Goal: Task Accomplishment & Management: Manage account settings

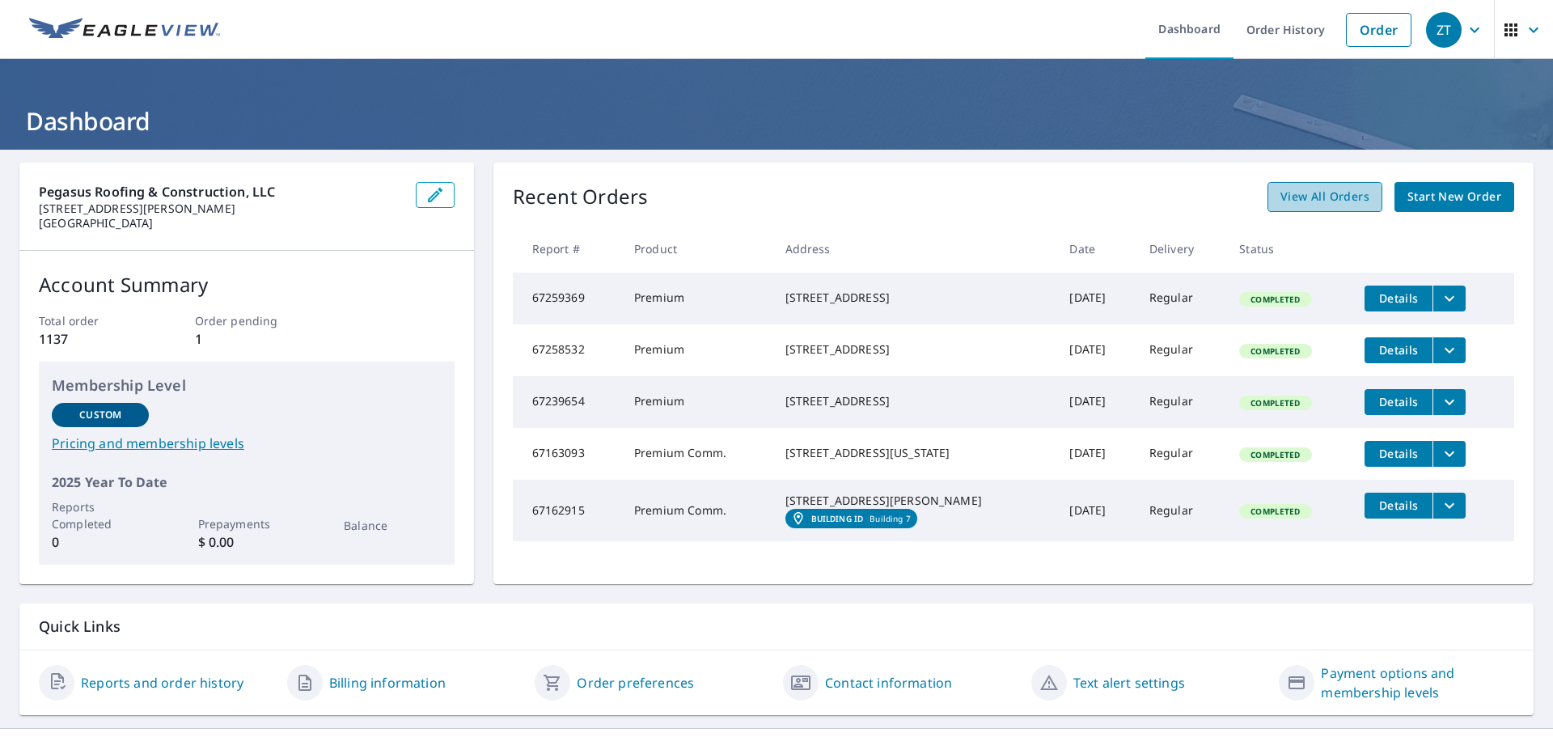
click at [1303, 198] on span "View All Orders" at bounding box center [1324, 197] width 89 height 20
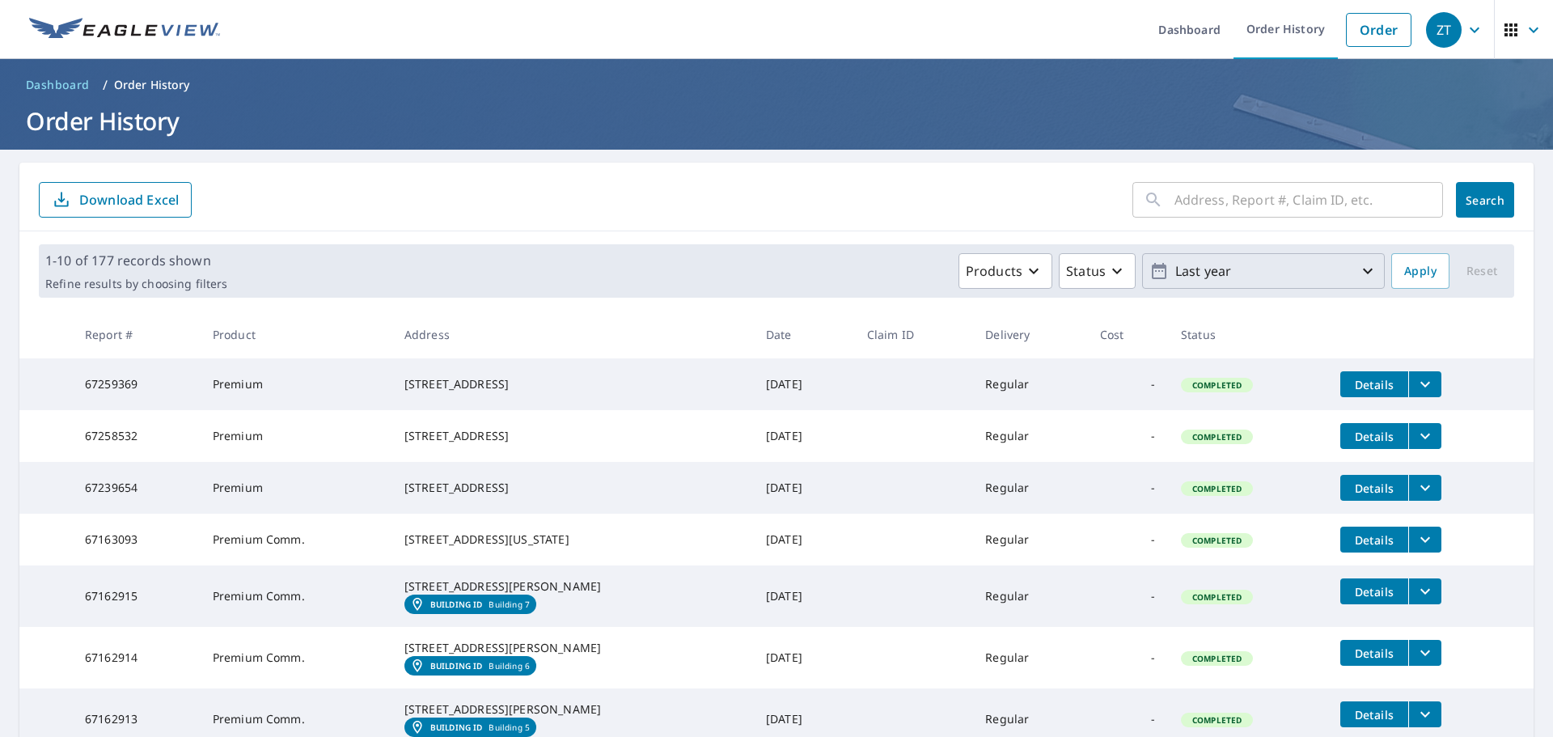
click at [1301, 275] on p "Last year" at bounding box center [1263, 271] width 189 height 28
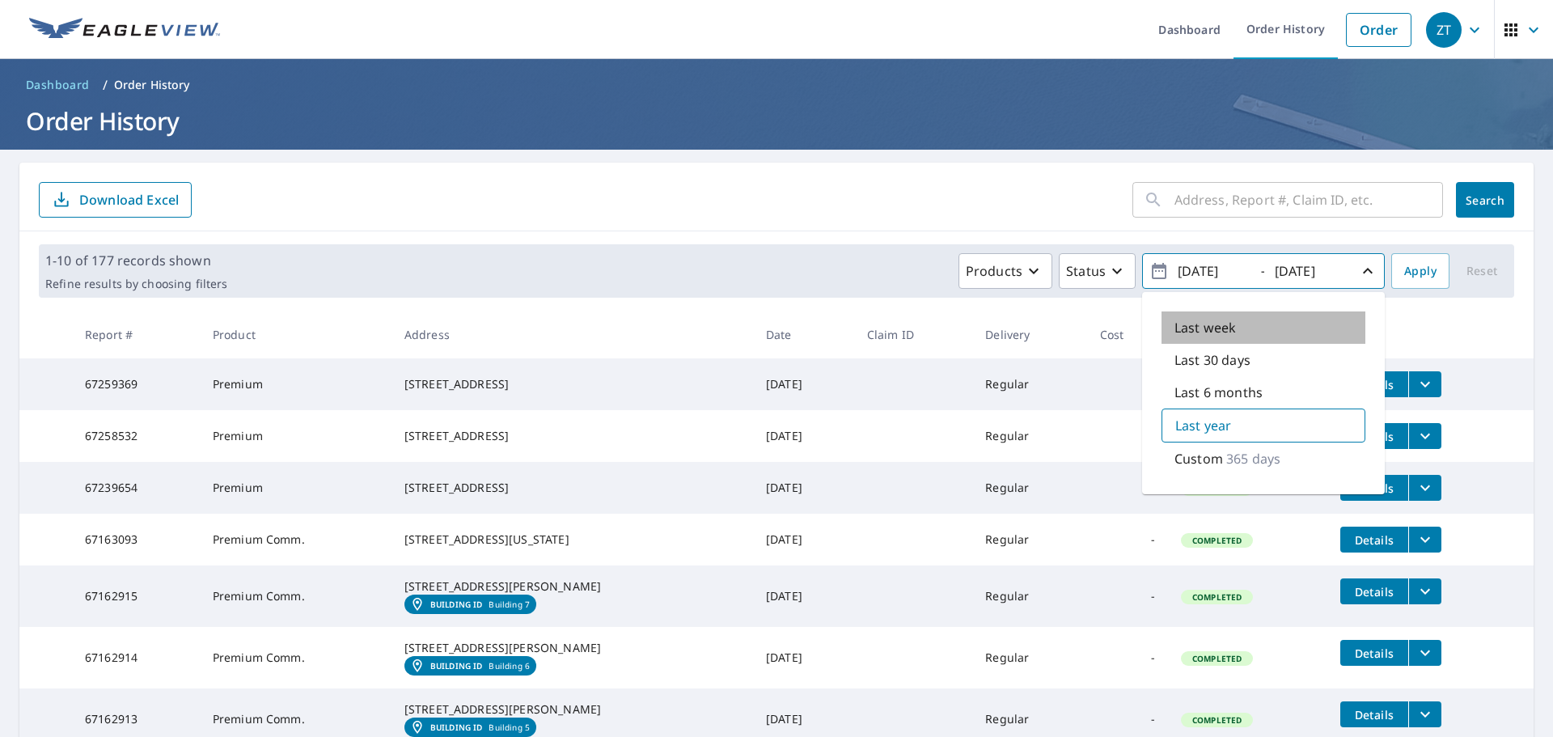
click at [1256, 332] on div "Last week" at bounding box center [1264, 327] width 204 height 32
type input "2025/09/02"
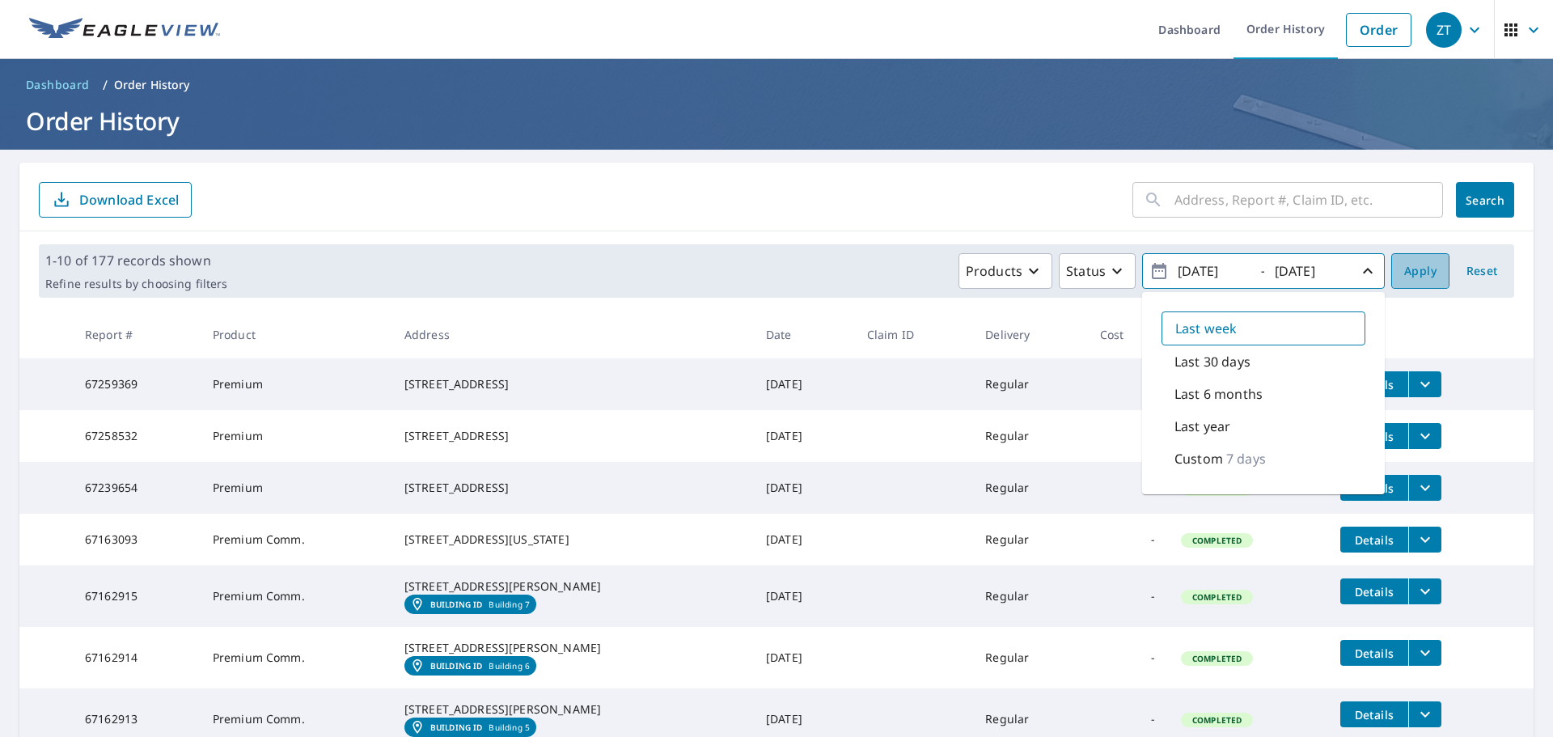
click at [1407, 269] on span "Apply" at bounding box center [1420, 271] width 32 height 20
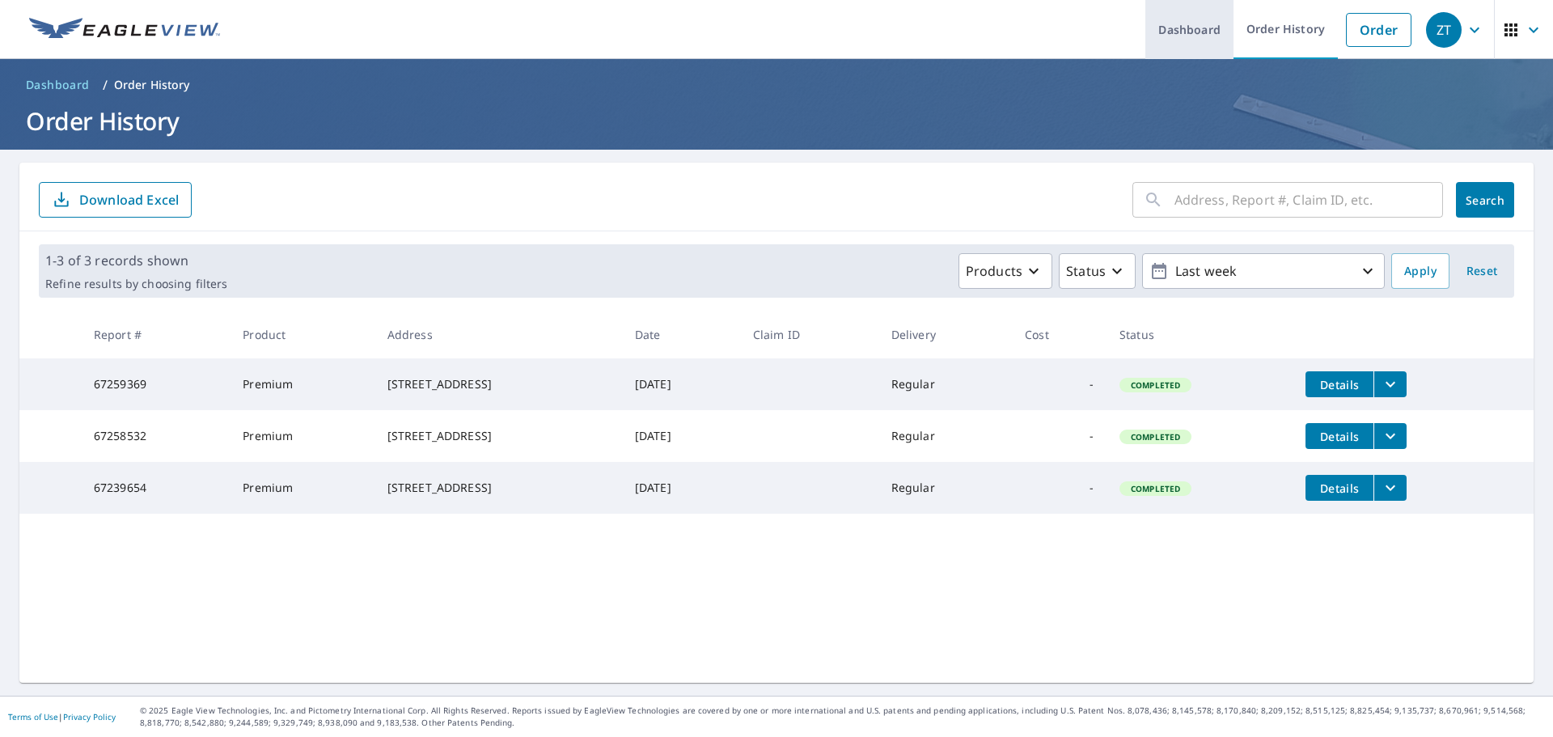
click at [1166, 27] on link "Dashboard" at bounding box center [1189, 29] width 88 height 59
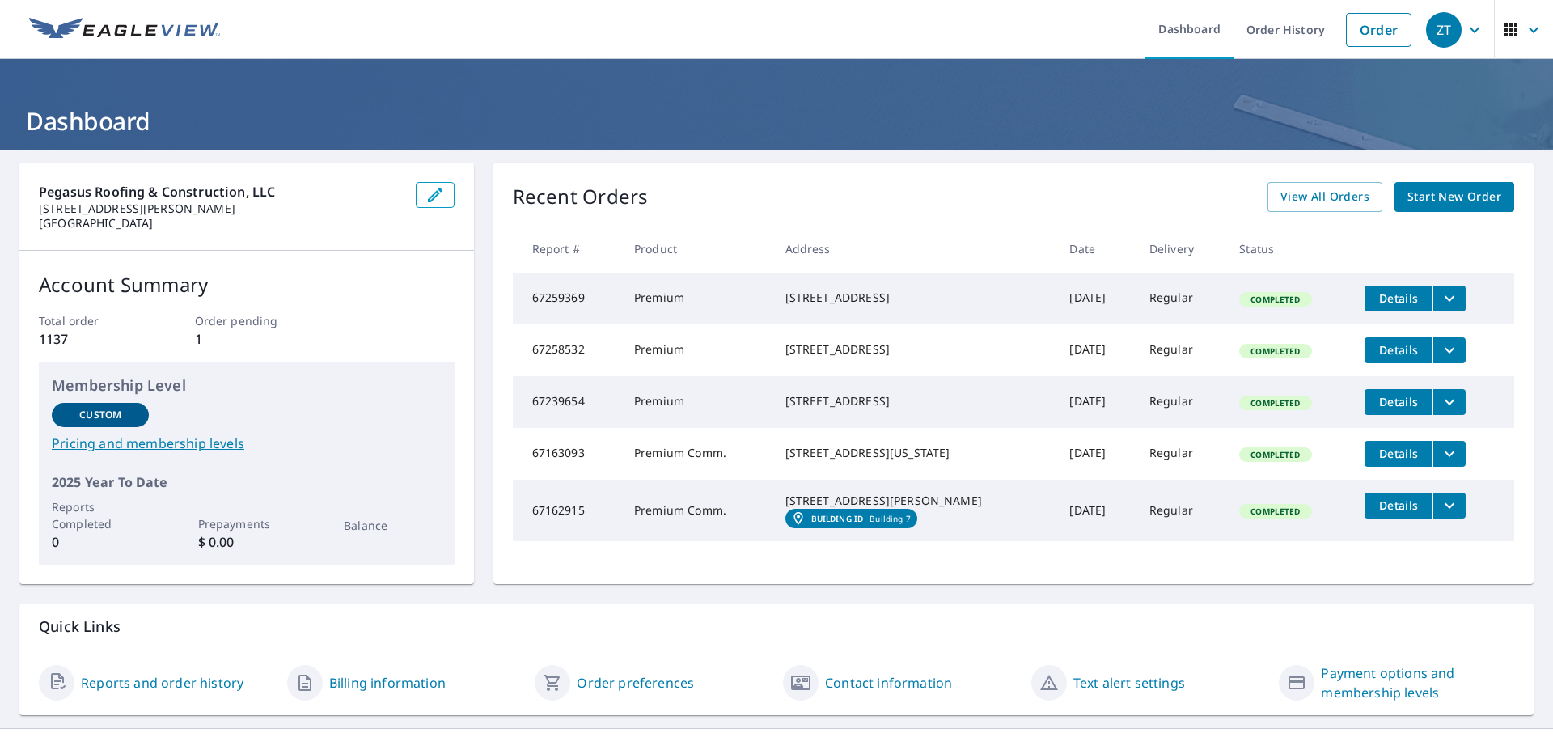
click at [1524, 34] on icon "button" at bounding box center [1533, 29] width 19 height 19
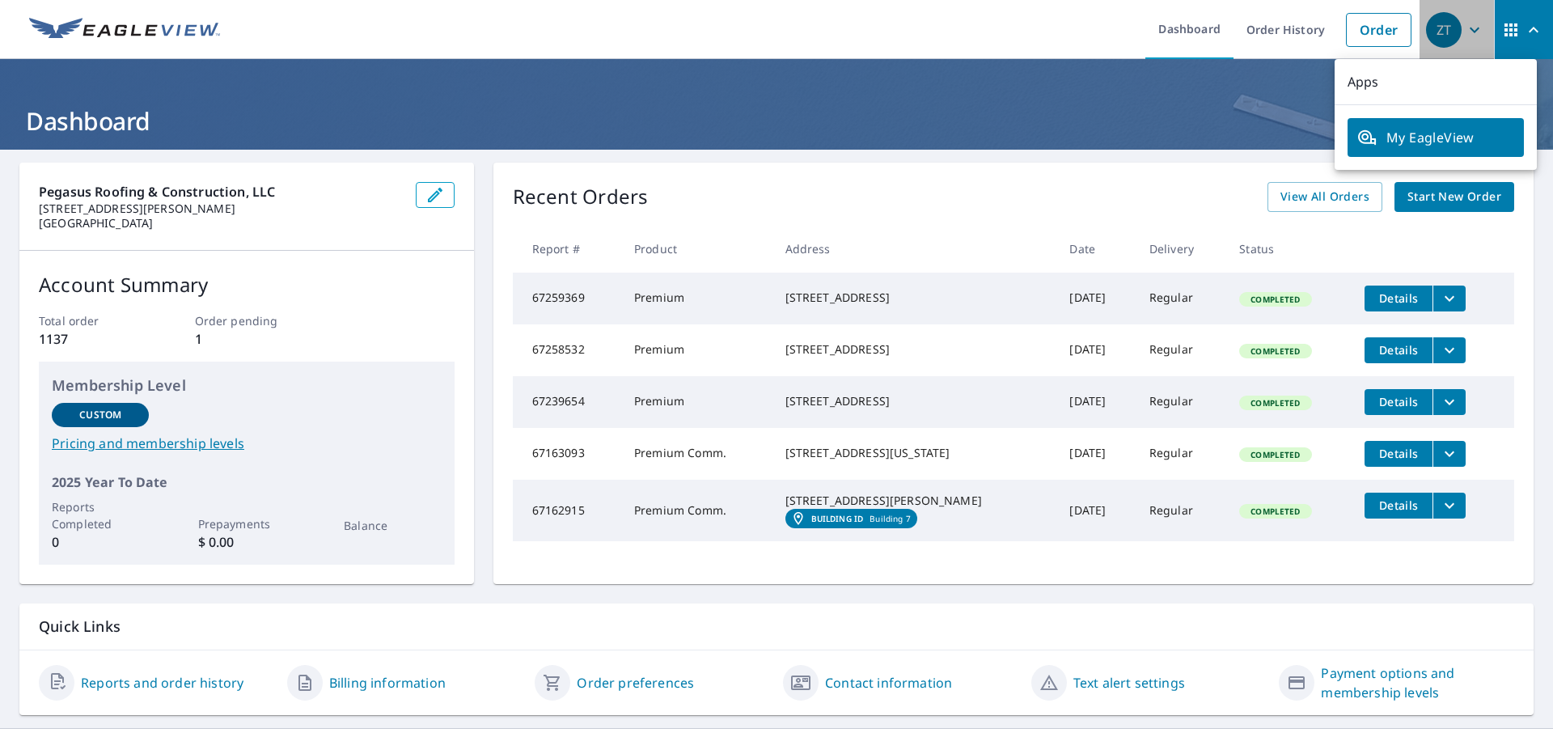
click at [1469, 28] on icon "button" at bounding box center [1474, 29] width 19 height 19
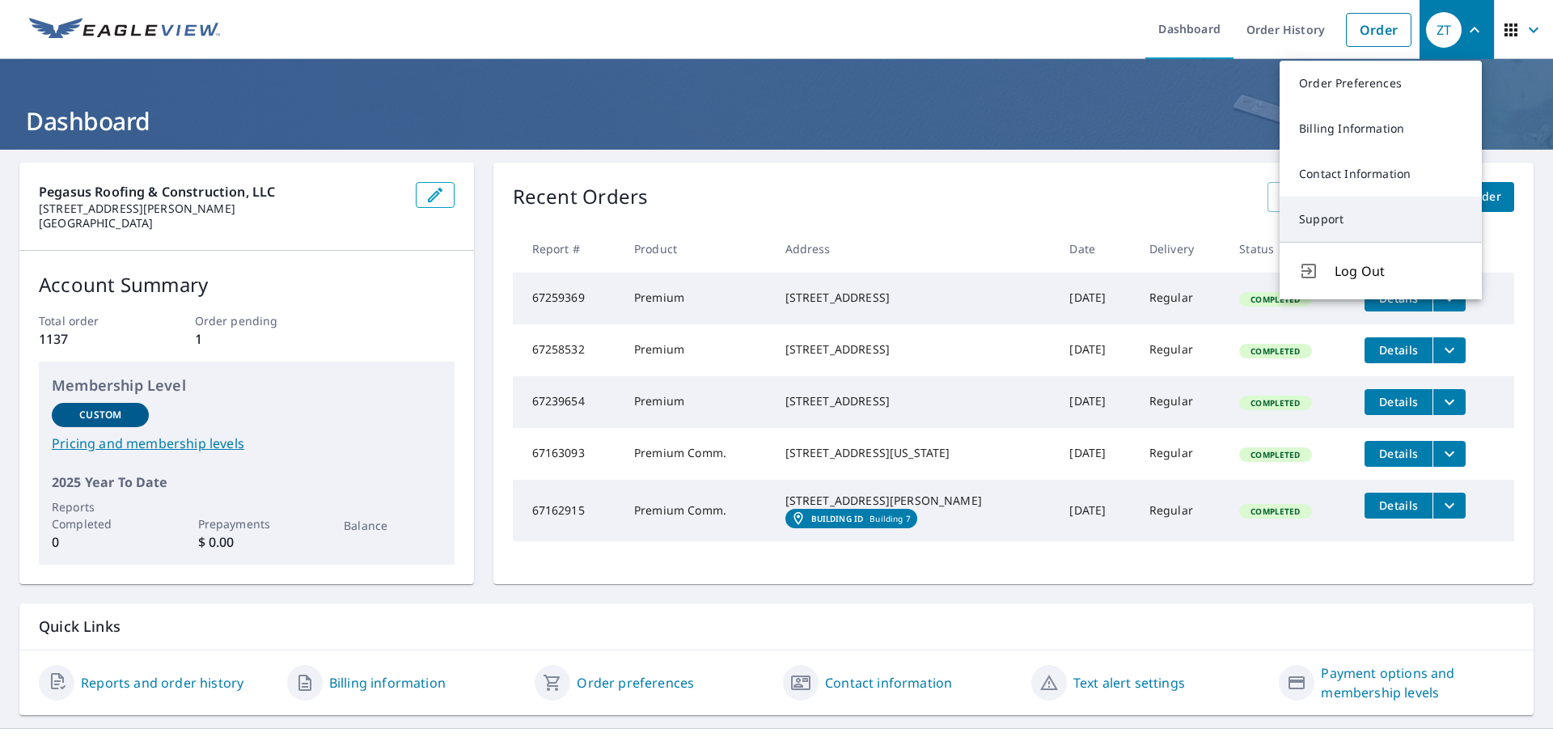
click at [1356, 225] on link "Support" at bounding box center [1381, 219] width 202 height 45
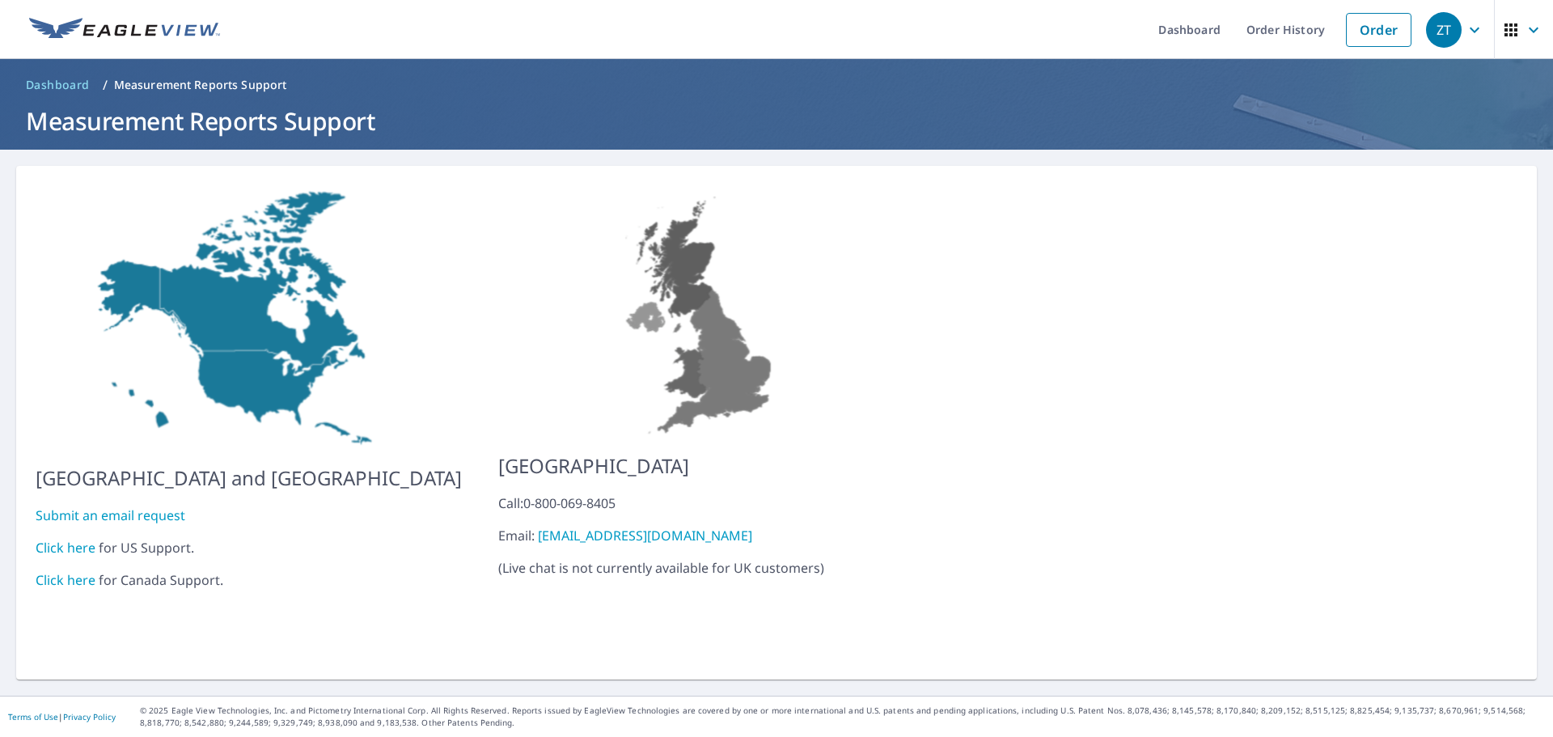
click at [78, 539] on link "Click here" at bounding box center [66, 548] width 60 height 18
click at [1278, 29] on link "Order History" at bounding box center [1286, 29] width 104 height 59
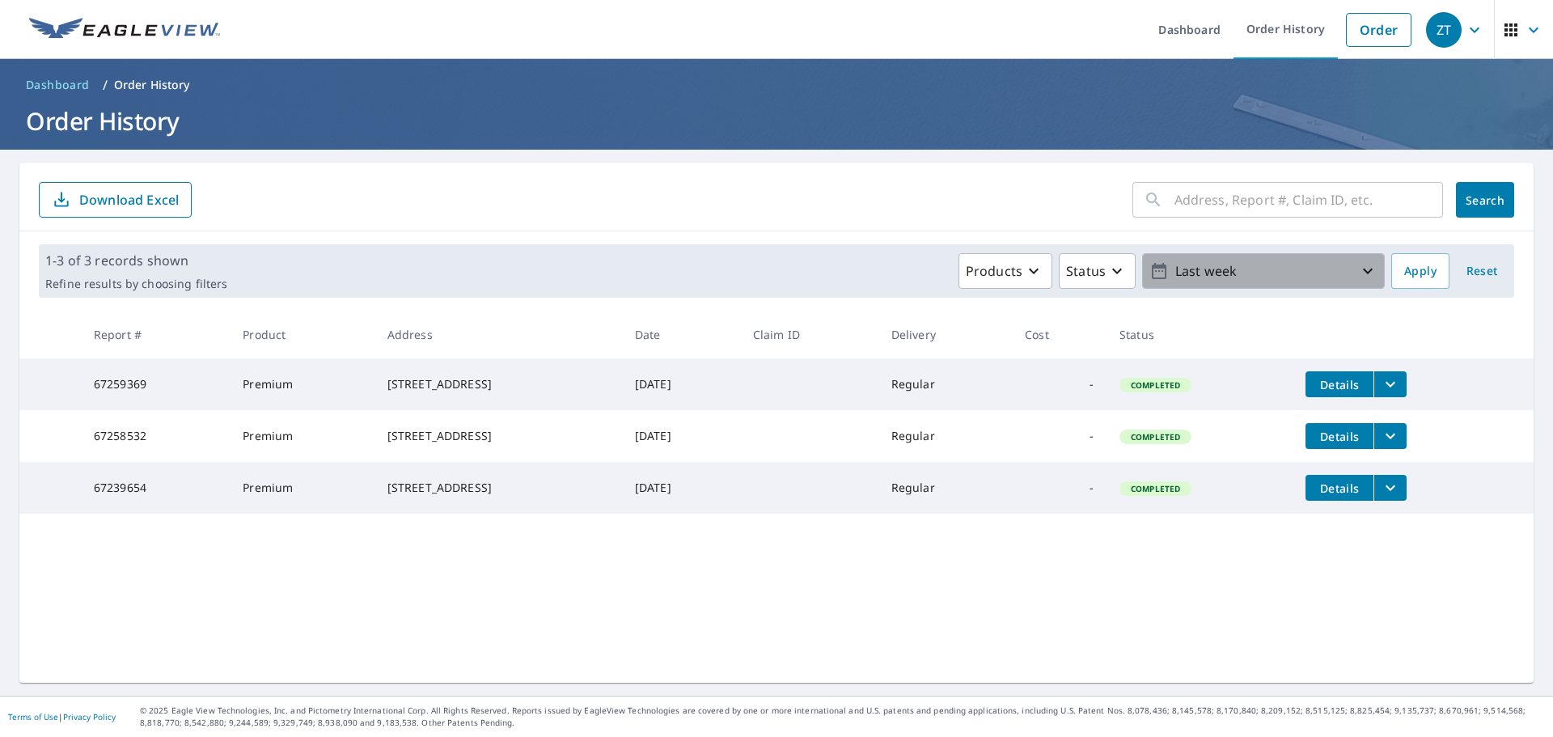
click at [1340, 272] on p "Last week" at bounding box center [1263, 271] width 189 height 28
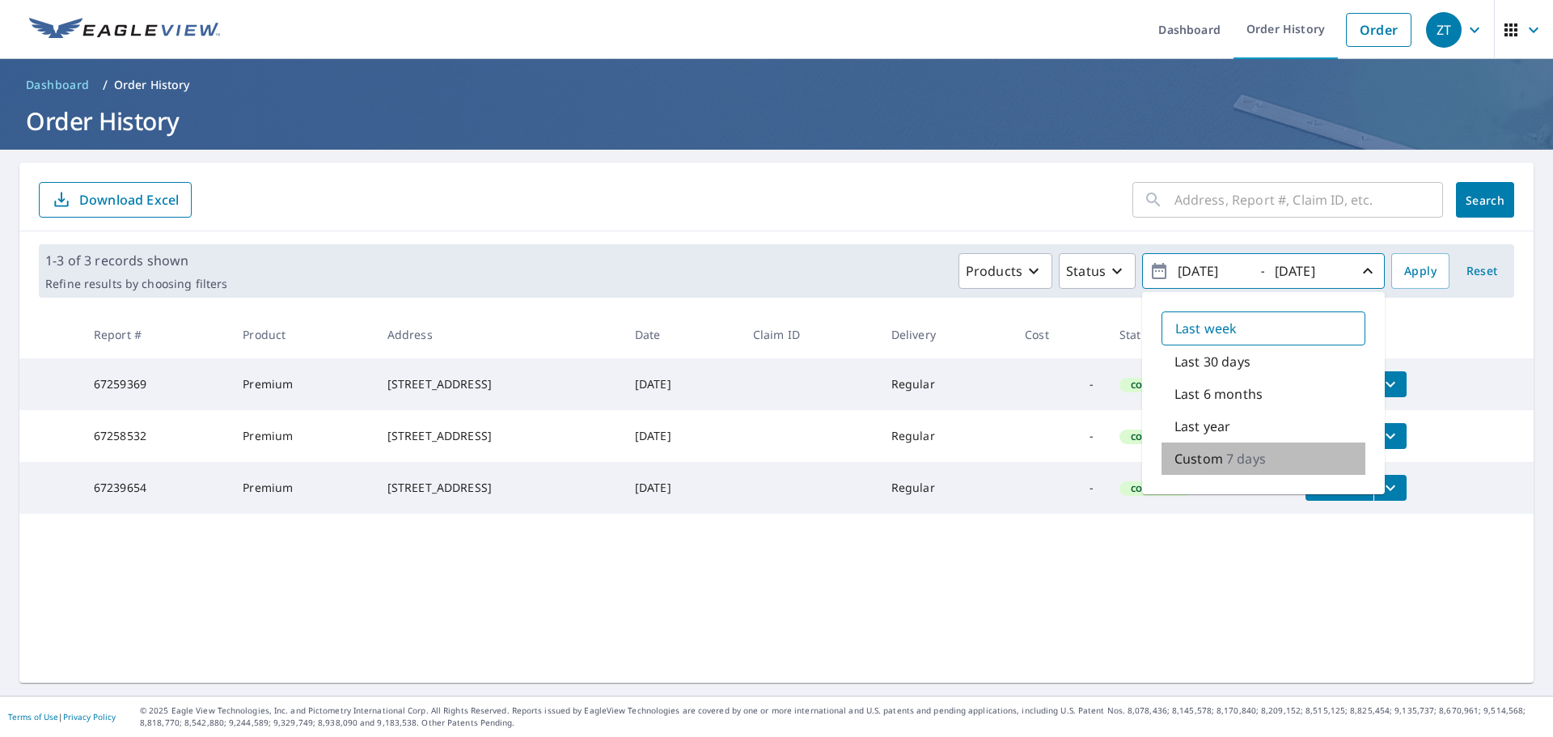
click at [1233, 455] on p "7 days" at bounding box center [1246, 458] width 40 height 19
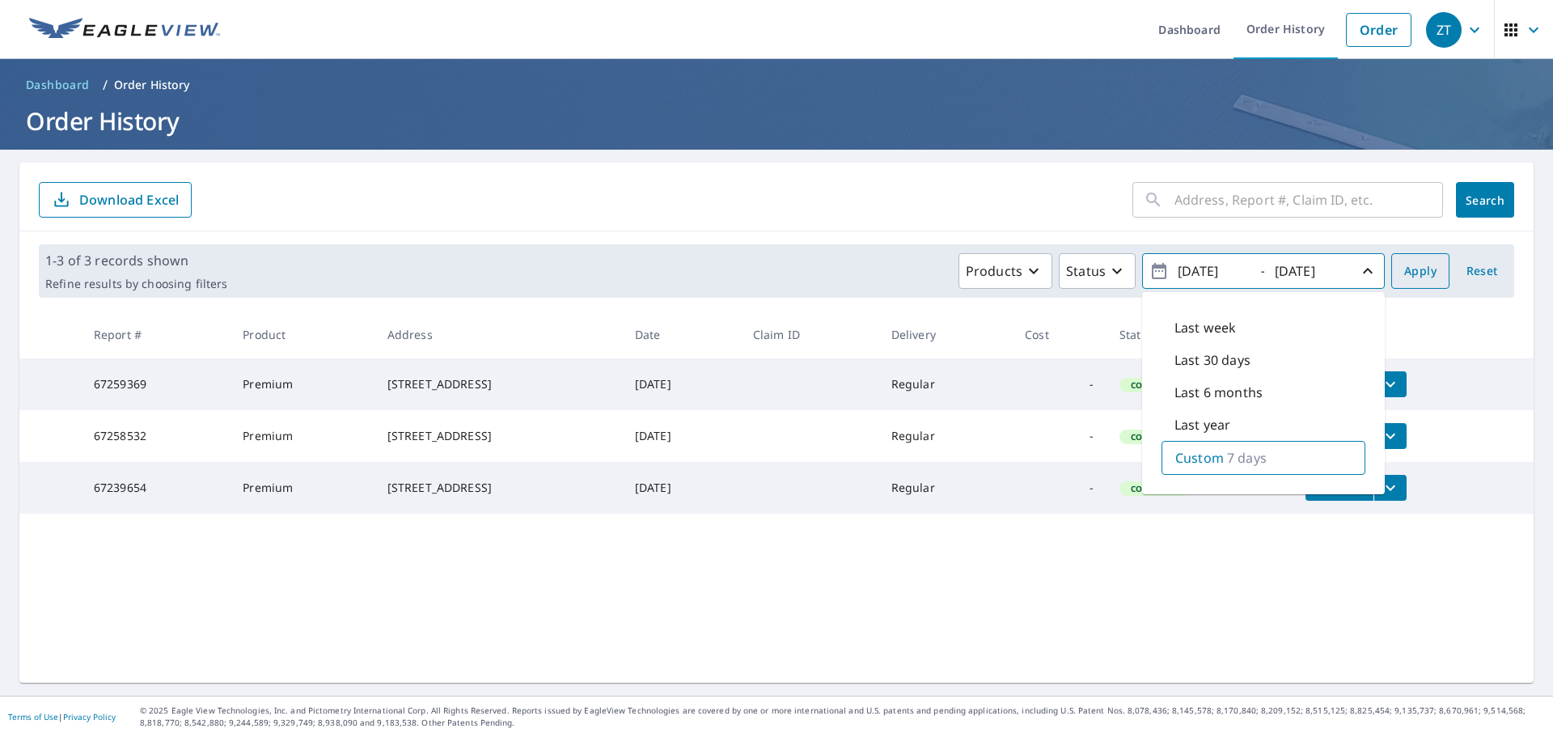
click at [1413, 276] on span "Apply" at bounding box center [1420, 271] width 32 height 20
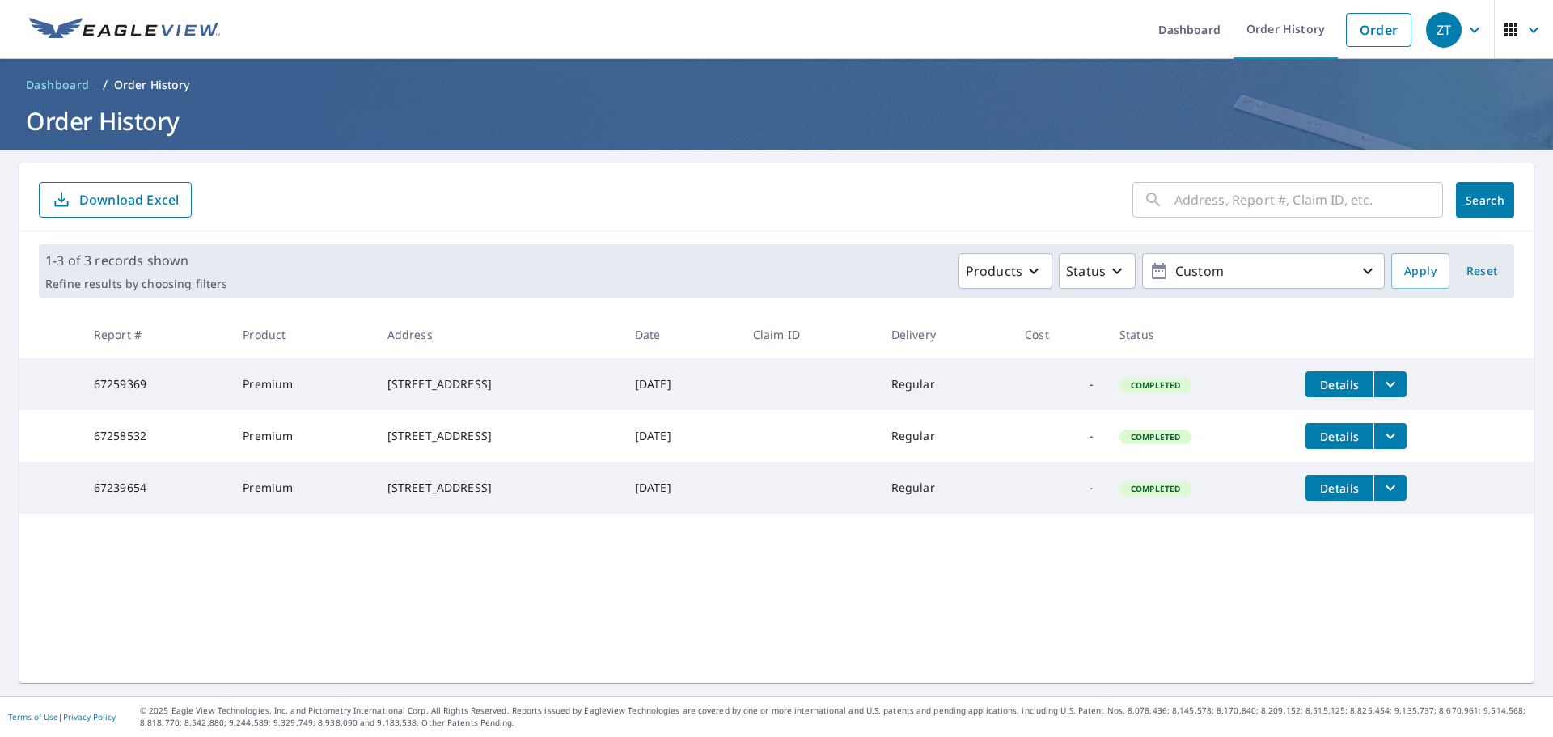
click at [162, 82] on p "Order History" at bounding box center [152, 85] width 76 height 16
click at [1465, 32] on icon "button" at bounding box center [1474, 29] width 19 height 19
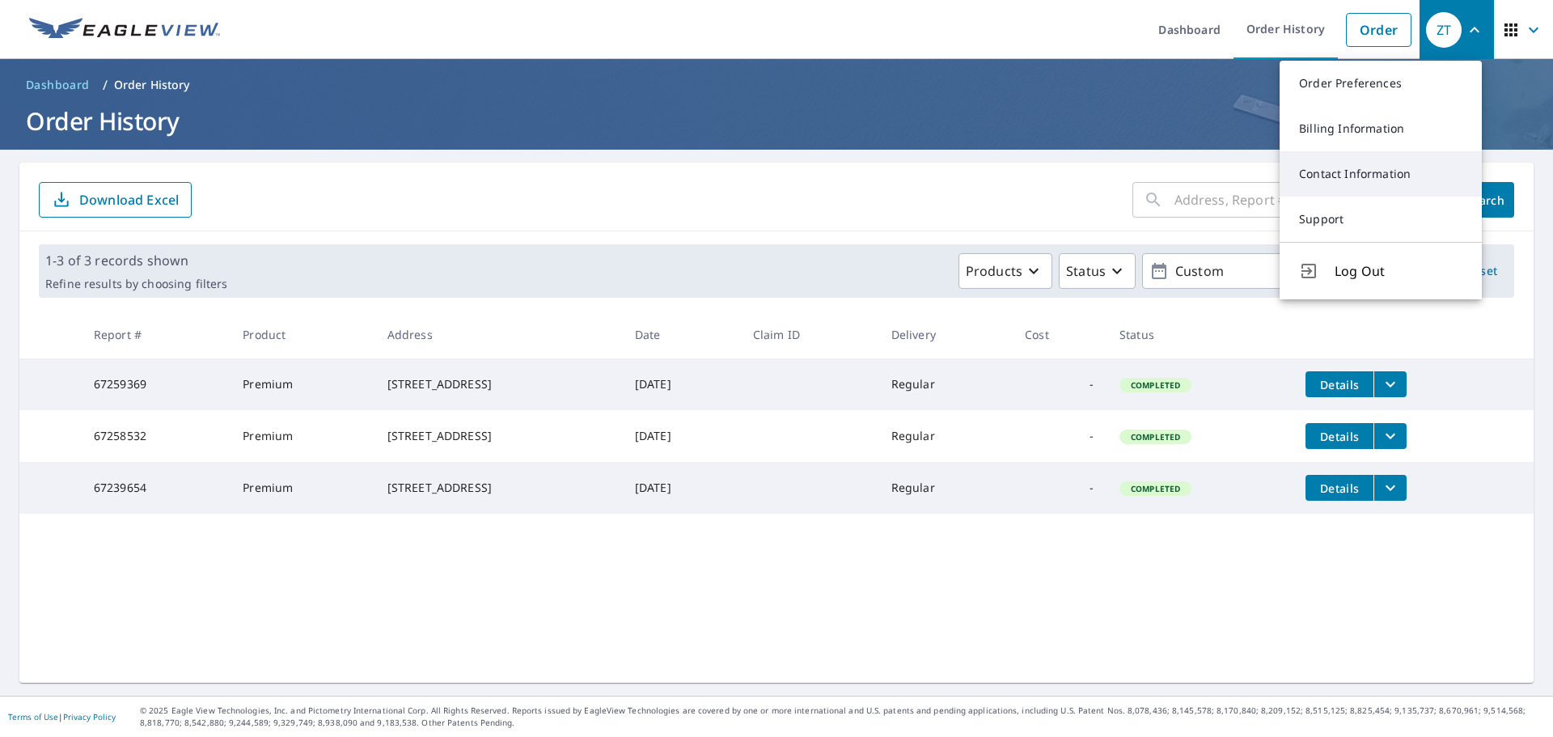
click at [1412, 162] on link "Contact Information" at bounding box center [1381, 173] width 202 height 45
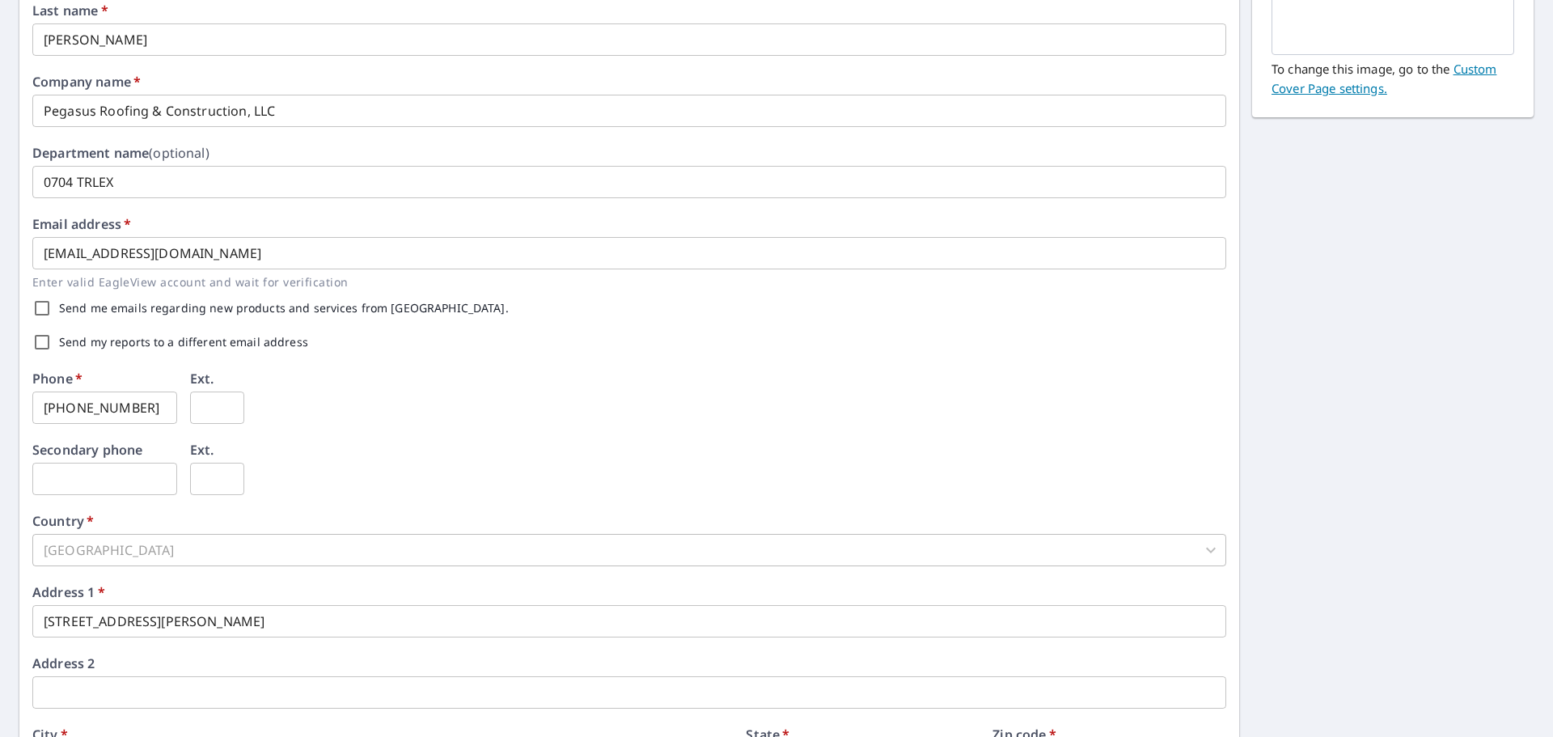
scroll to position [324, 0]
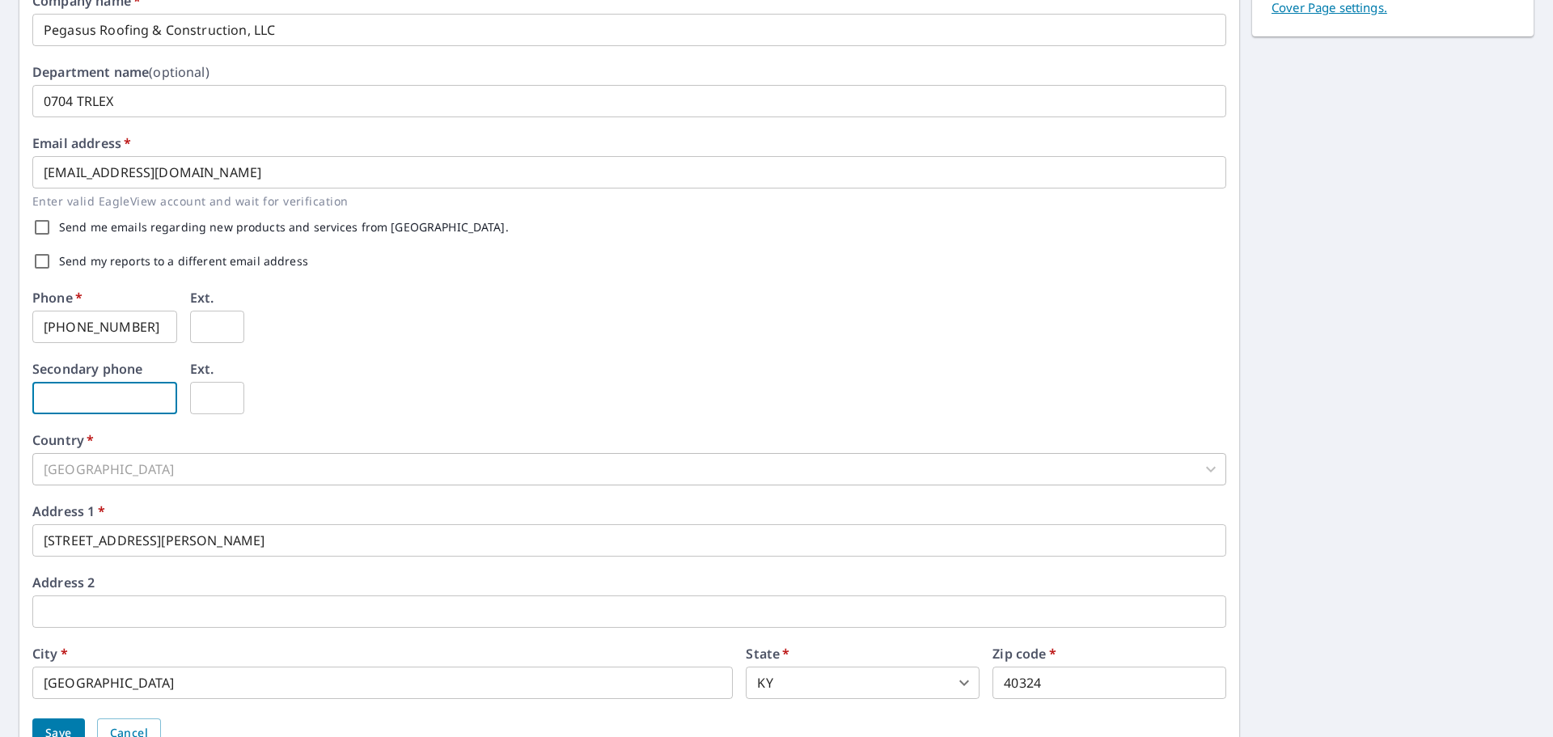
click at [99, 392] on input "text" at bounding box center [104, 398] width 145 height 32
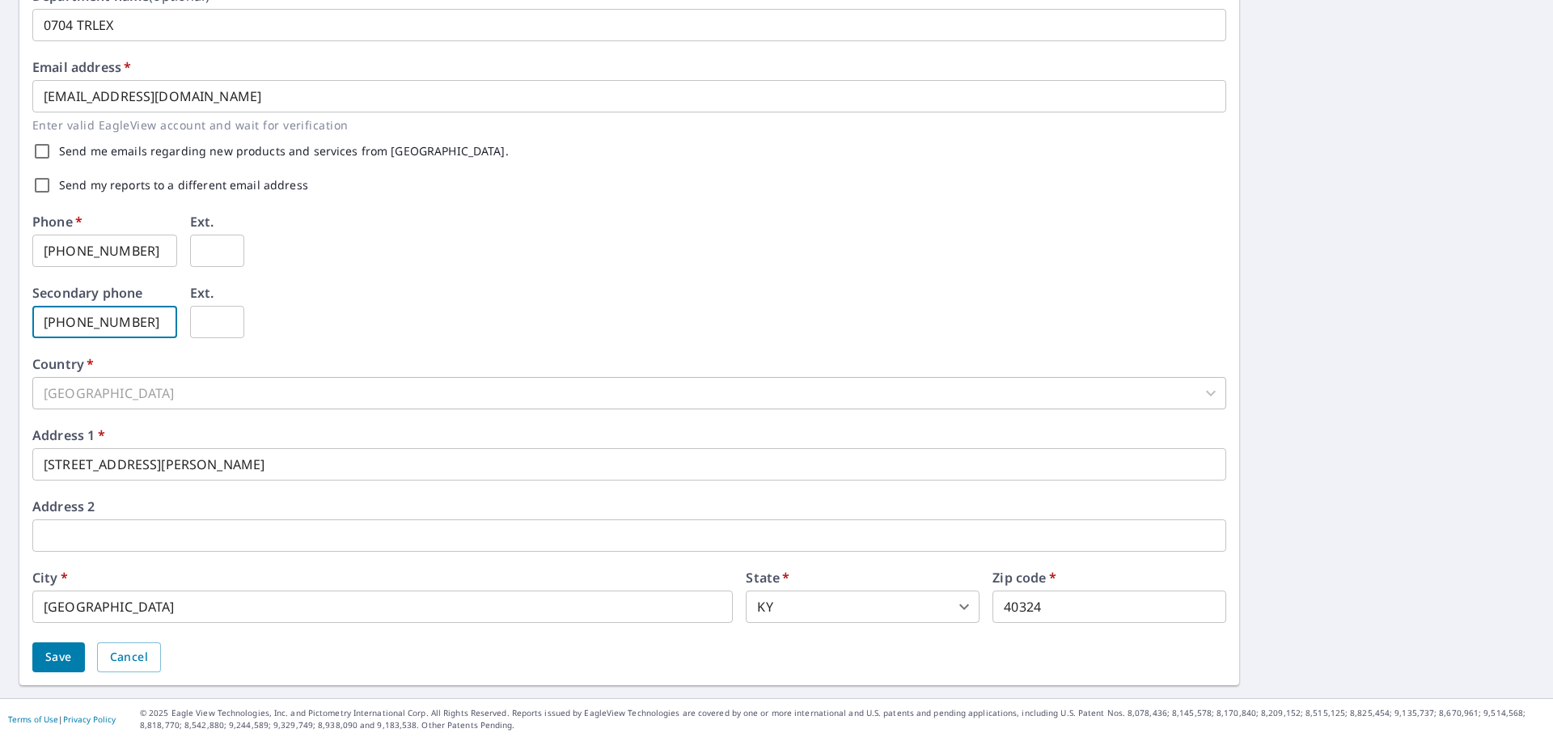
scroll to position [402, 0]
type input "502-642-4051"
click at [80, 651] on button "Save" at bounding box center [58, 655] width 53 height 30
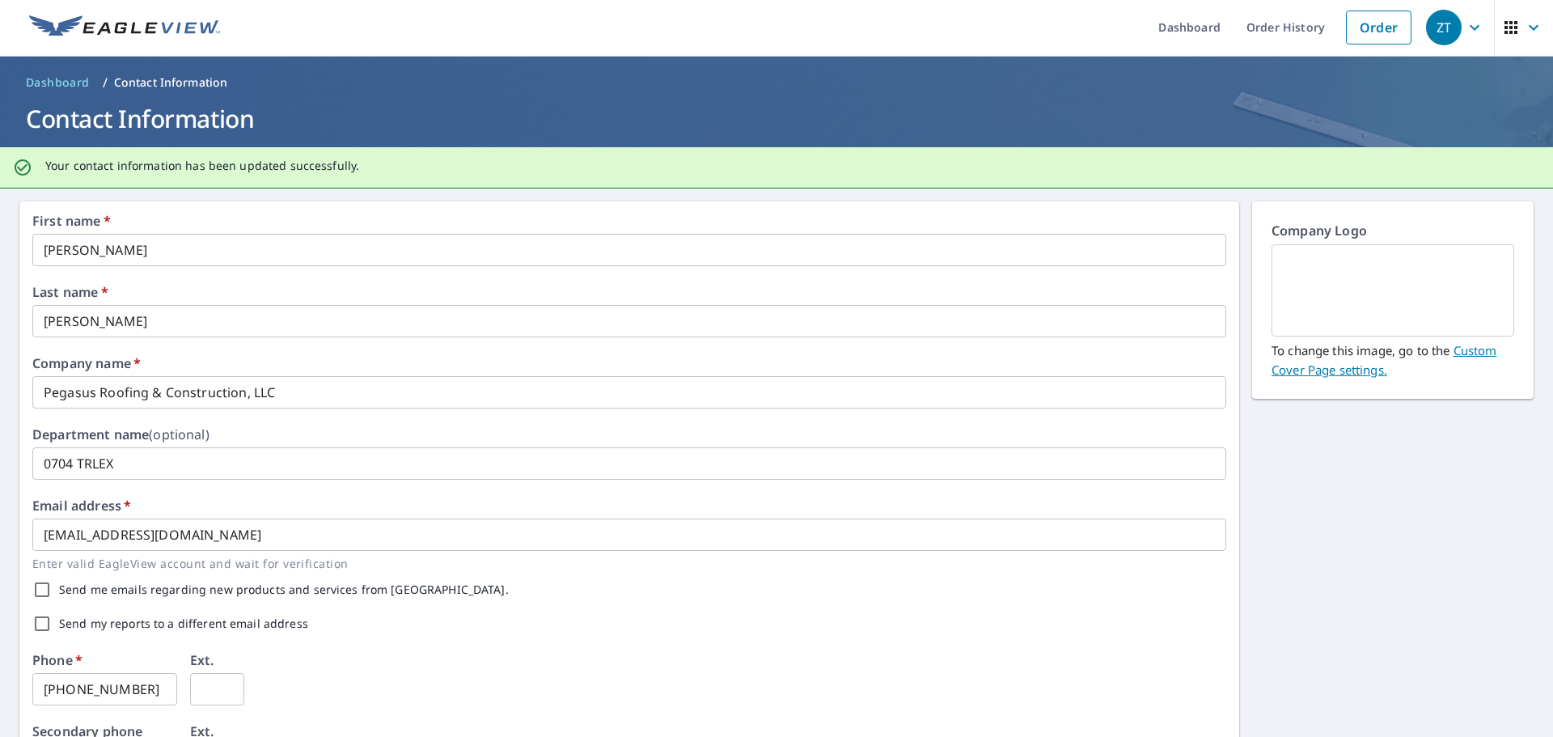
scroll to position [0, 0]
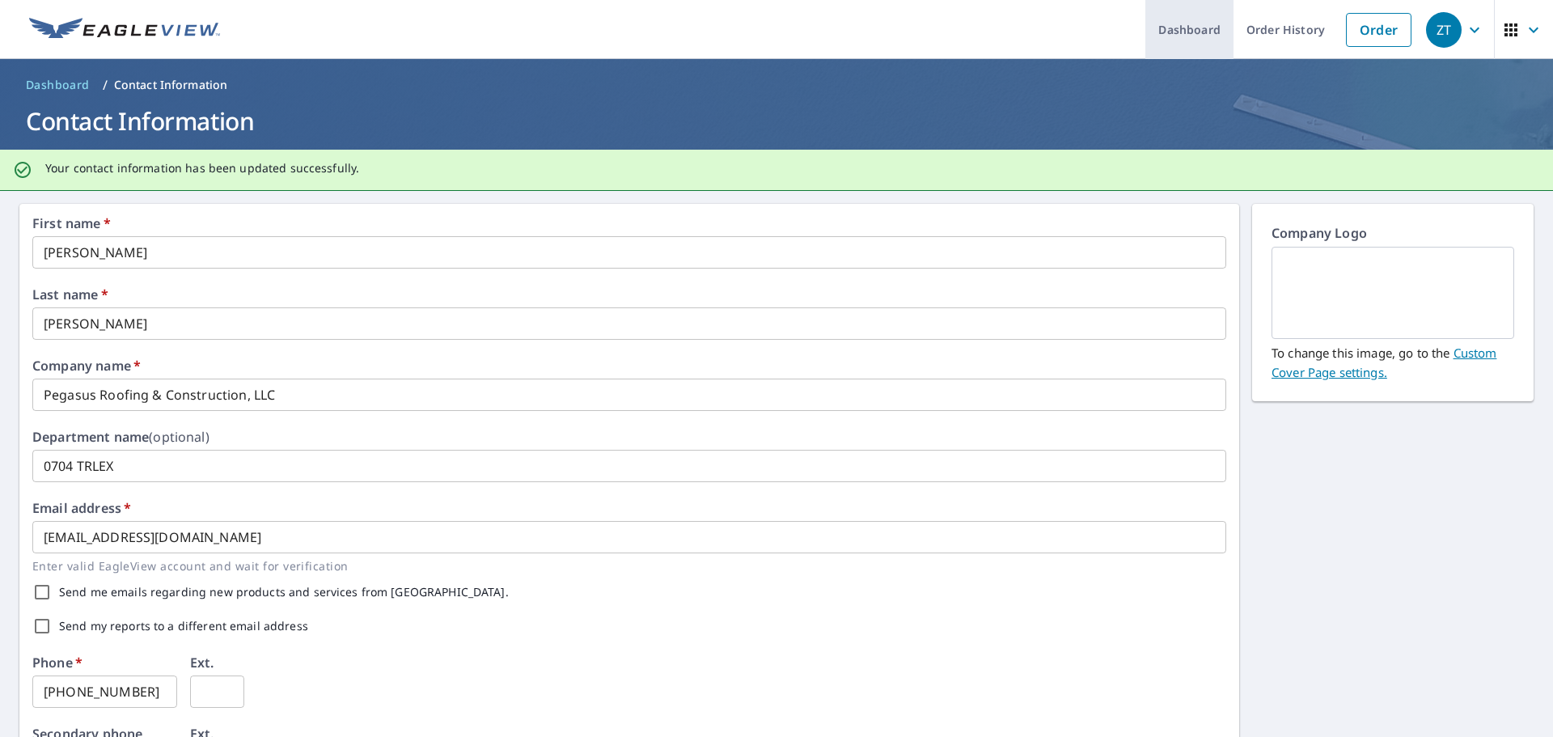
click at [1189, 24] on link "Dashboard" at bounding box center [1189, 29] width 88 height 59
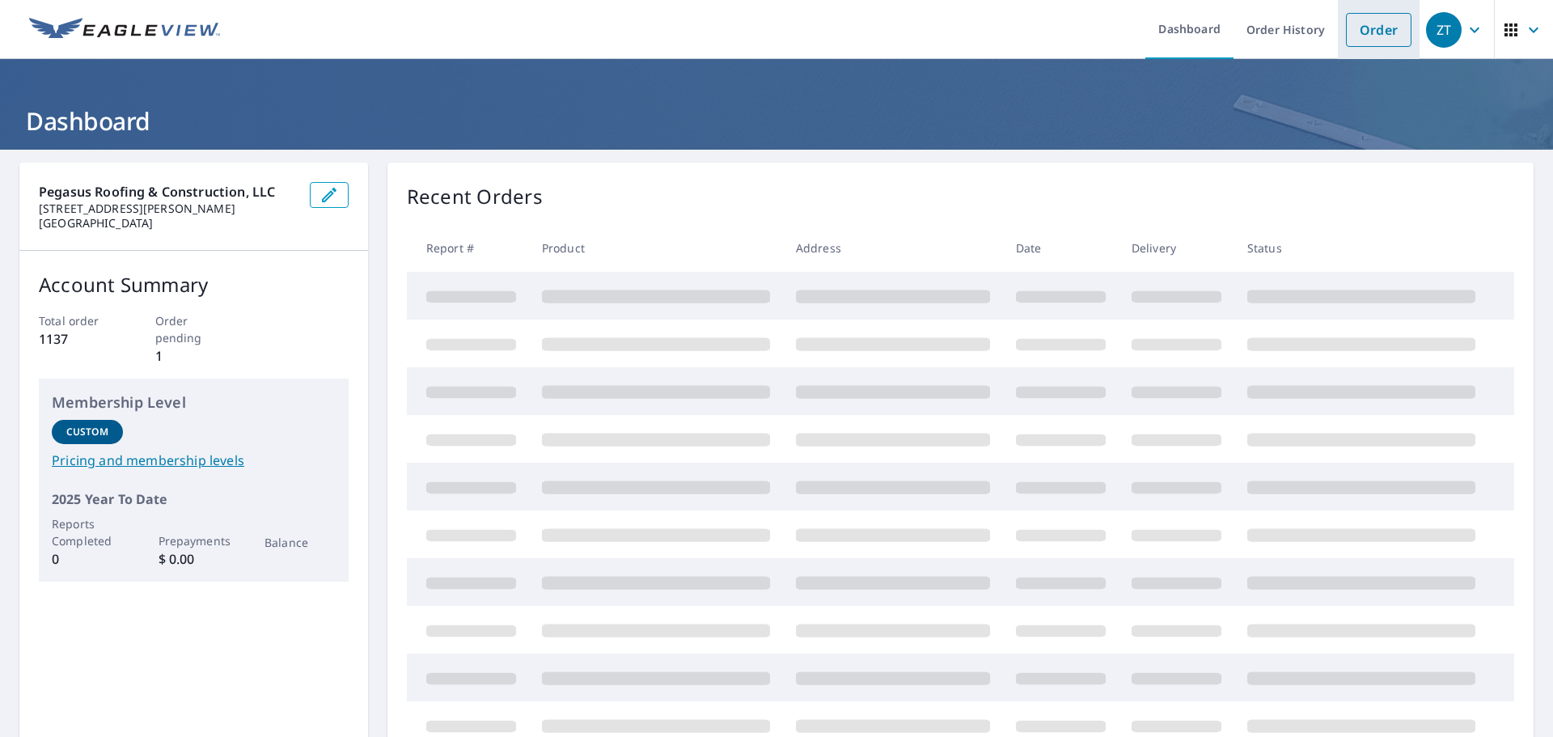
click at [1351, 20] on link "Order" at bounding box center [1379, 30] width 66 height 34
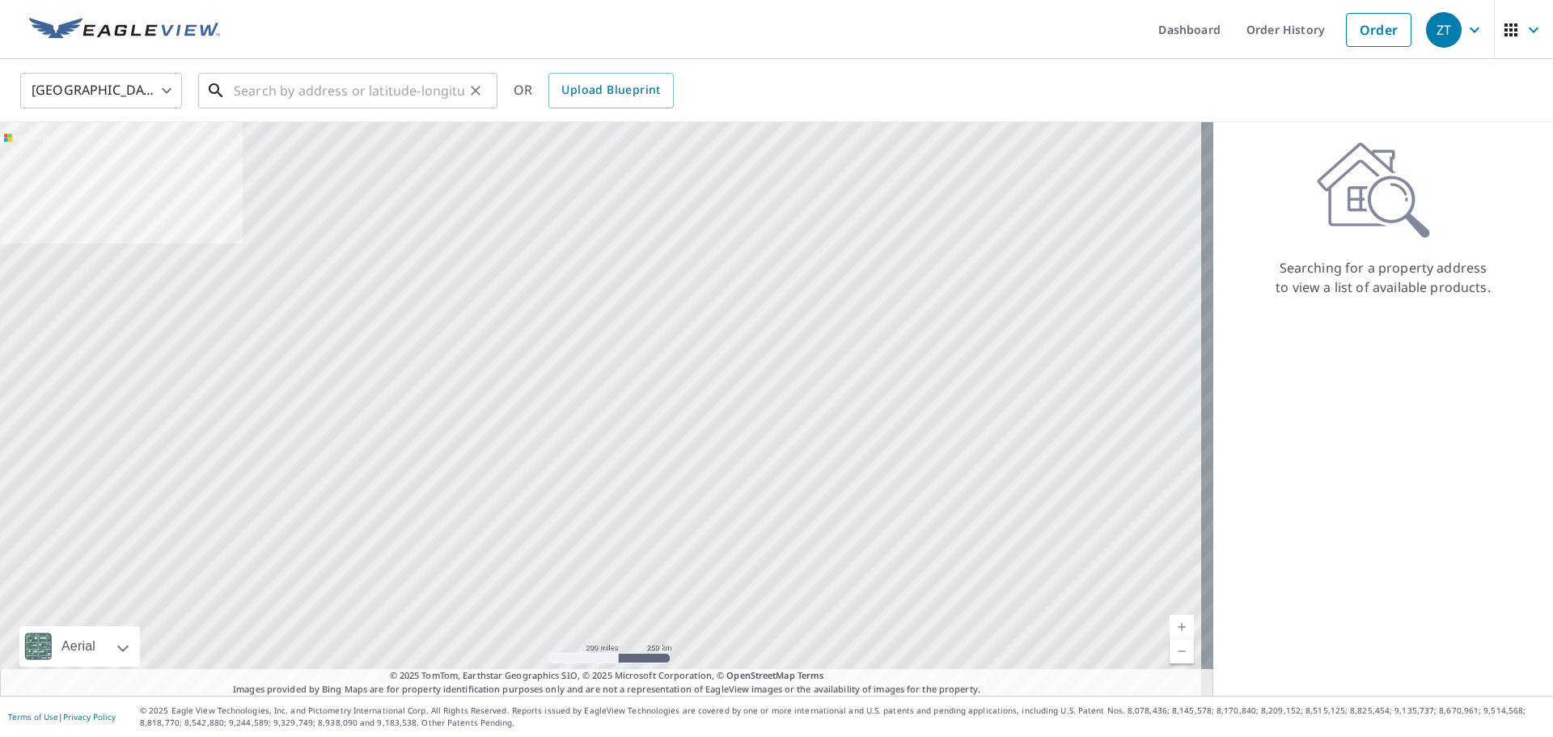
click at [362, 86] on input "text" at bounding box center [349, 90] width 231 height 45
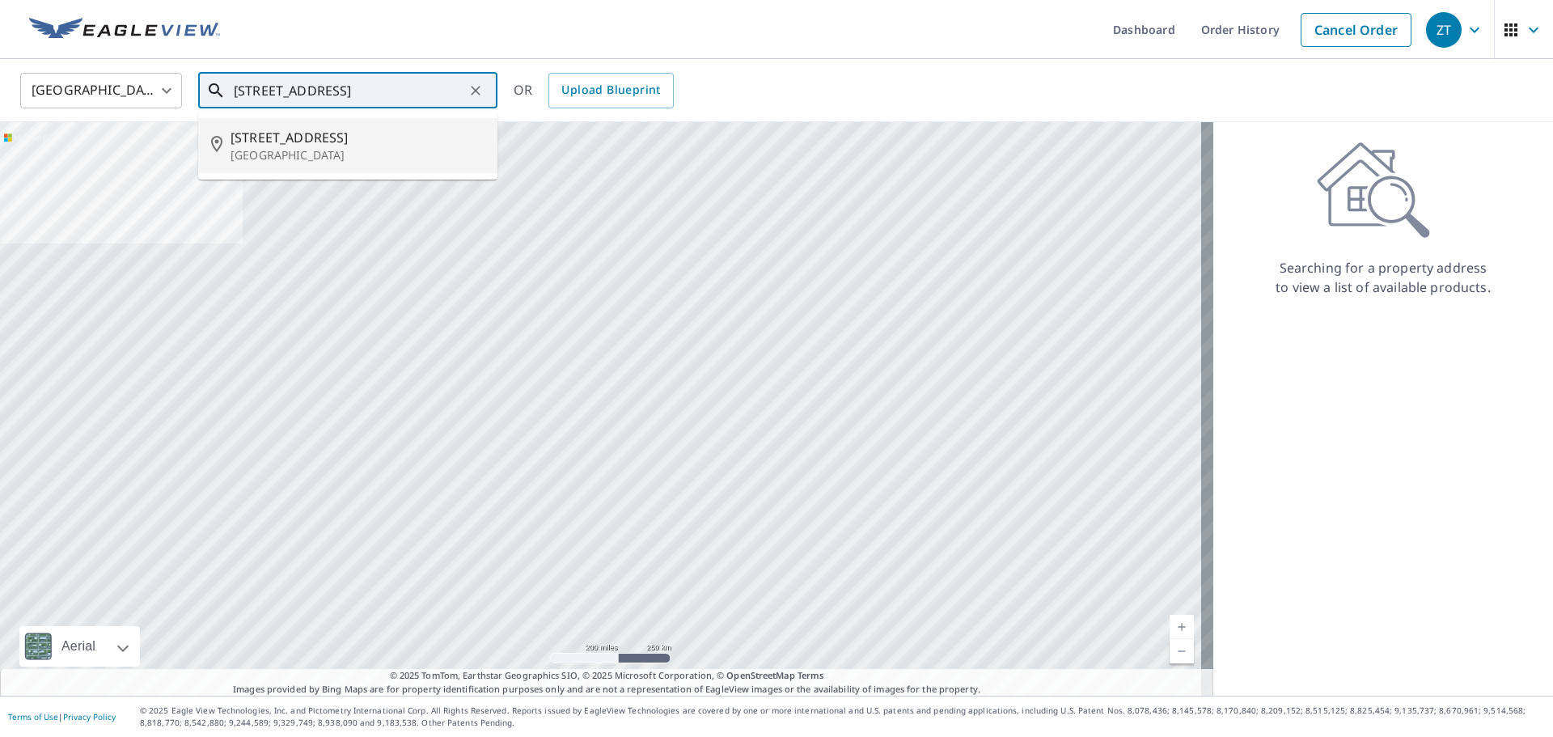
click at [362, 159] on p "Georgetown, KY 40324" at bounding box center [358, 155] width 254 height 16
type input "200 Mallard Point Ct Georgetown, KY 40324"
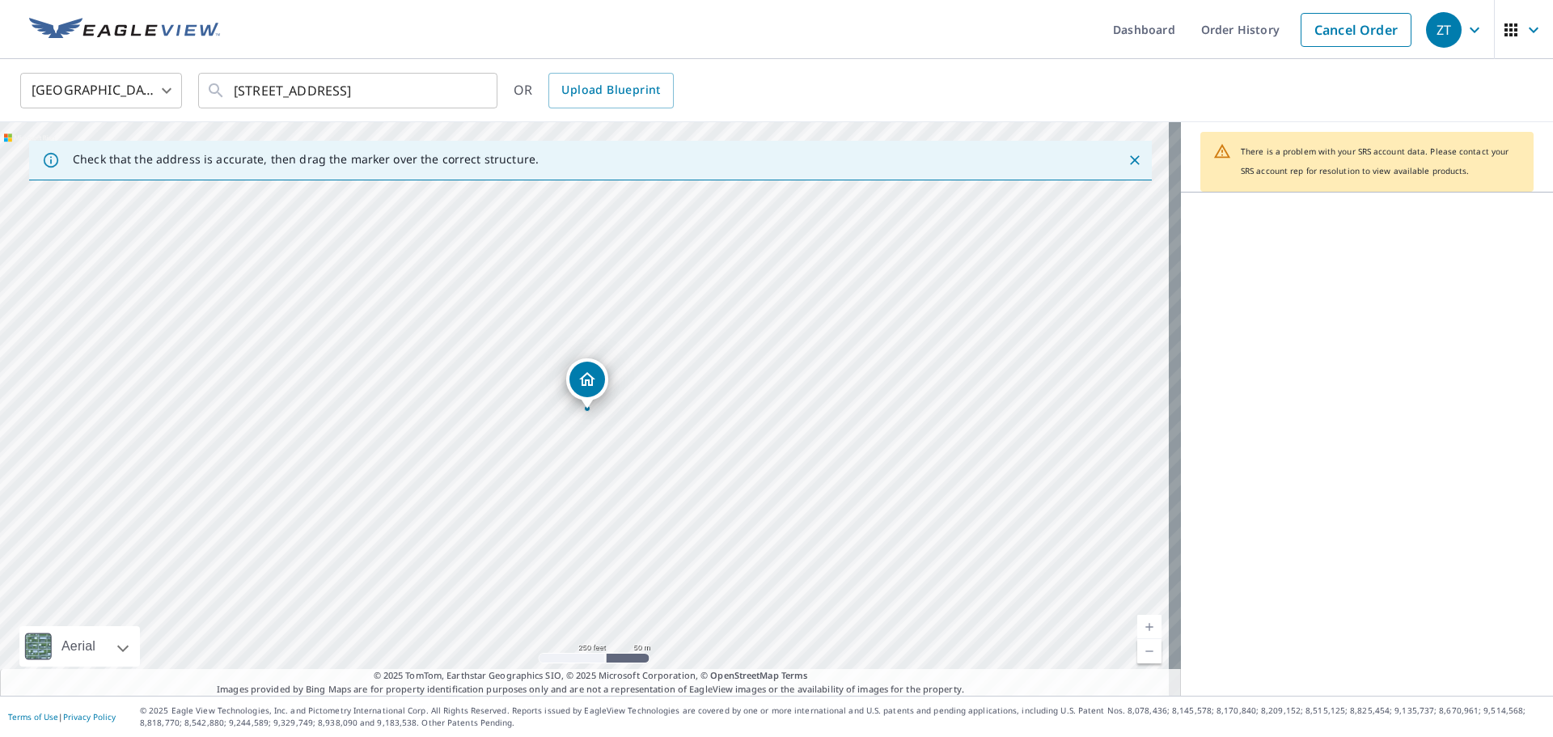
click at [1353, 291] on div "There is a problem with your SRS account data. Please contact your SRS account …" at bounding box center [1367, 408] width 372 height 573
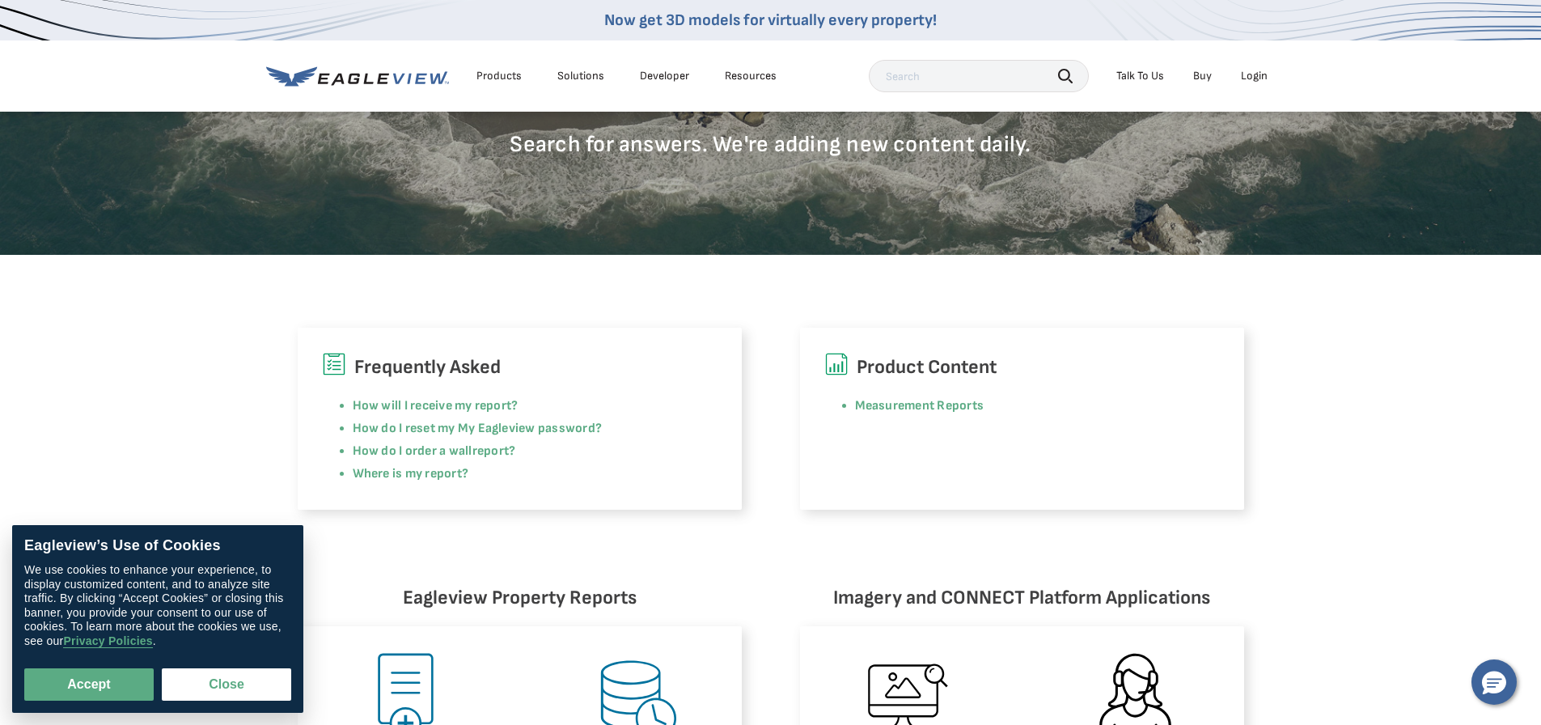
scroll to position [243, 0]
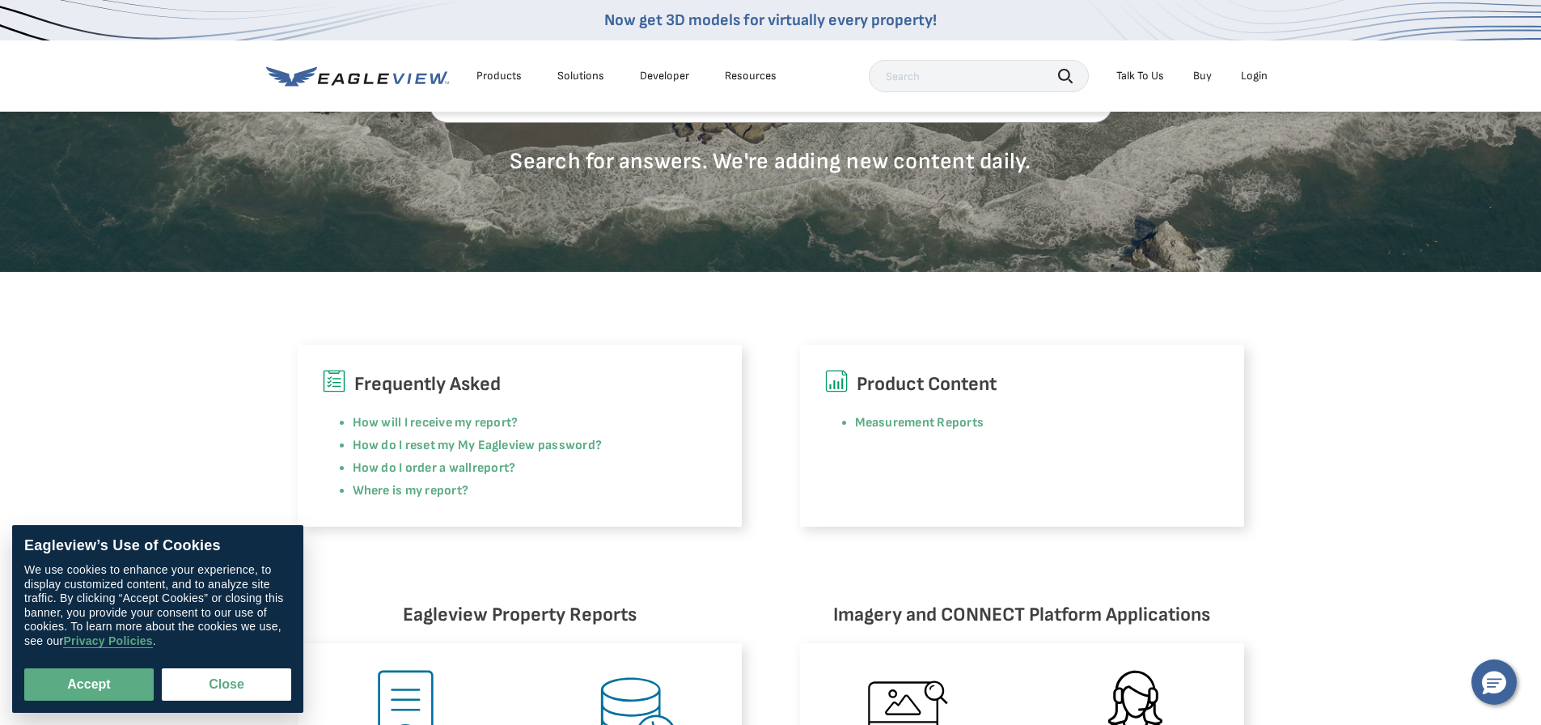
click at [1148, 71] on div "Talk To Us" at bounding box center [1140, 76] width 48 height 15
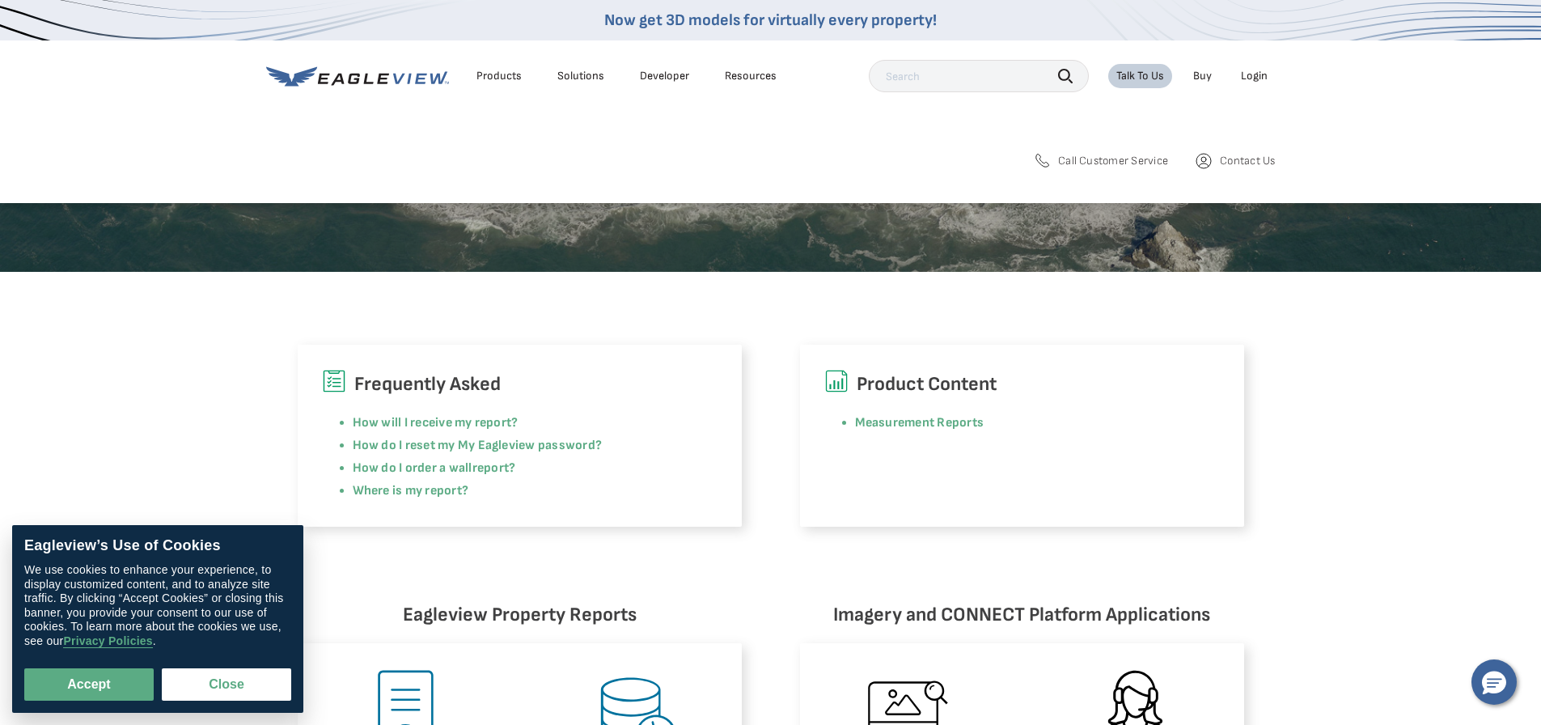
click at [1246, 156] on span "Contact Us" at bounding box center [1247, 161] width 55 height 15
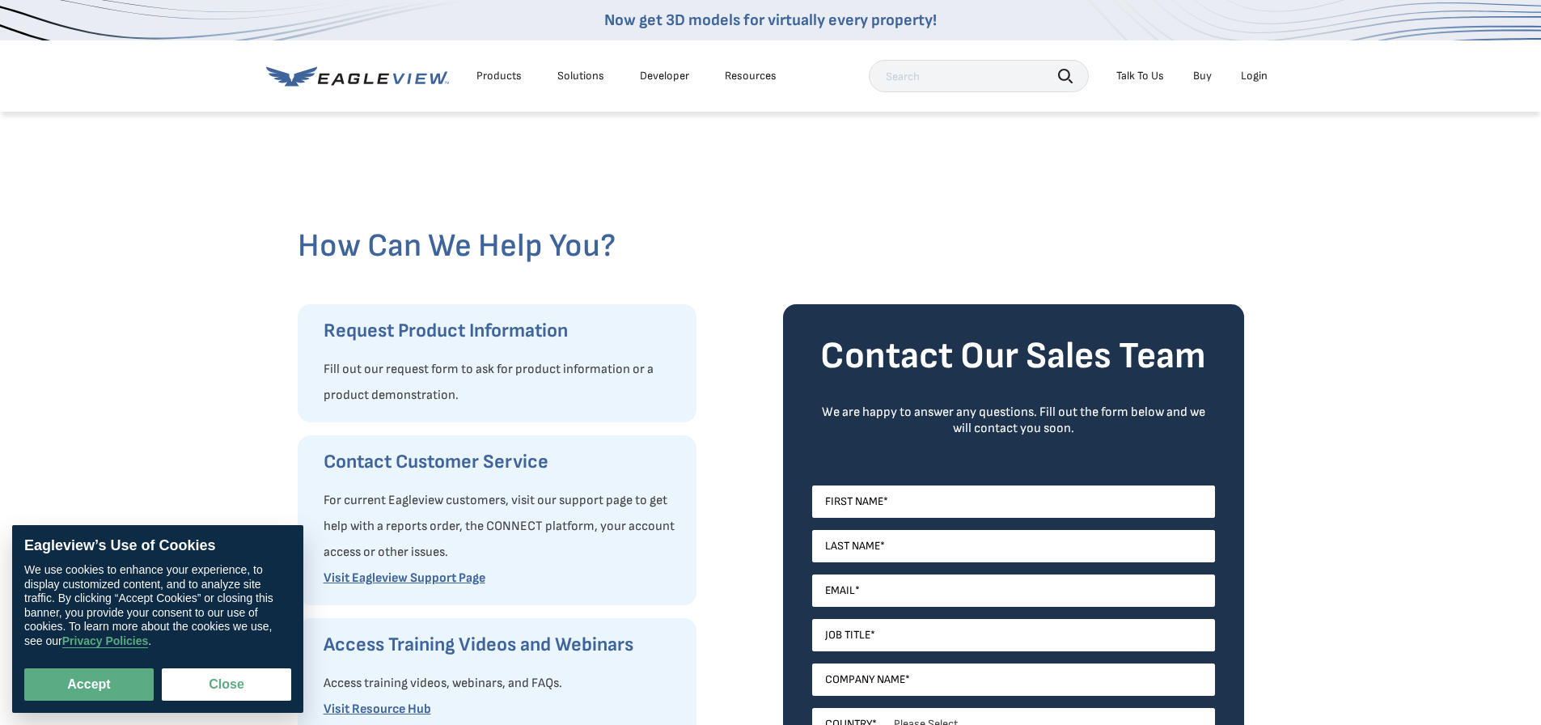
click at [1142, 74] on div "Talk To Us" at bounding box center [1140, 76] width 48 height 15
click at [1117, 160] on span "Call Customer Service" at bounding box center [1117, 160] width 106 height 15
click at [1043, 164] on icon at bounding box center [1048, 159] width 19 height 19
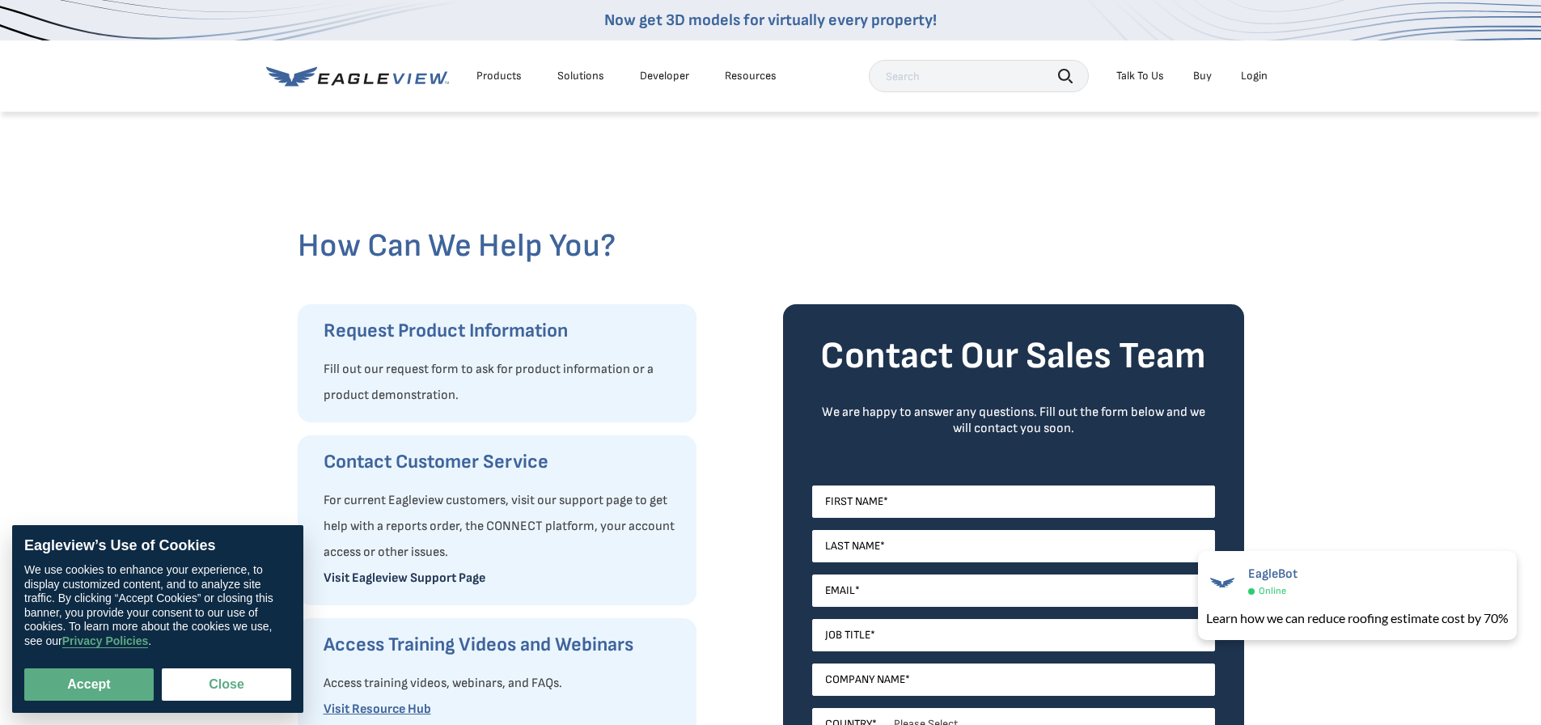
click at [452, 582] on link "Visit Eagleview Support Page" at bounding box center [405, 577] width 162 height 15
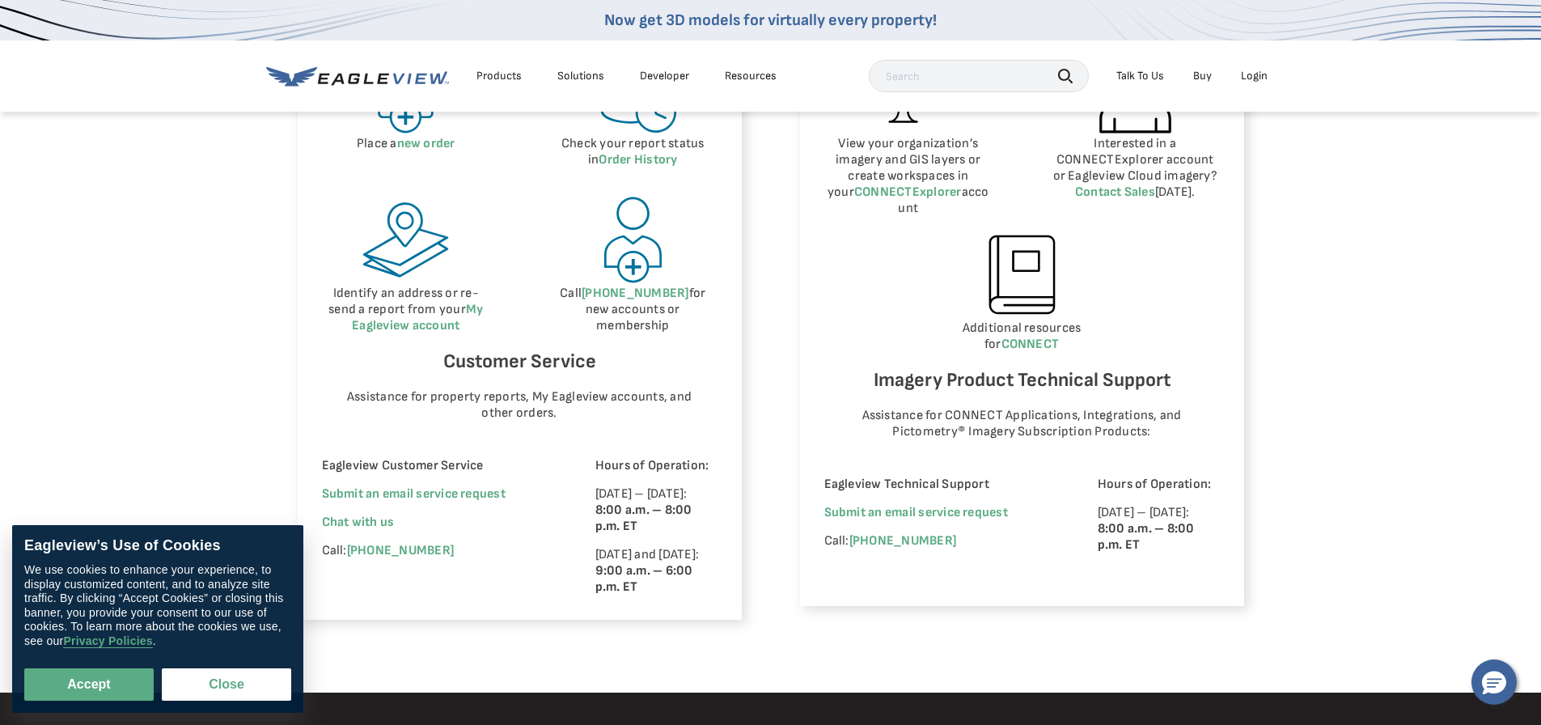
scroll to position [890, 0]
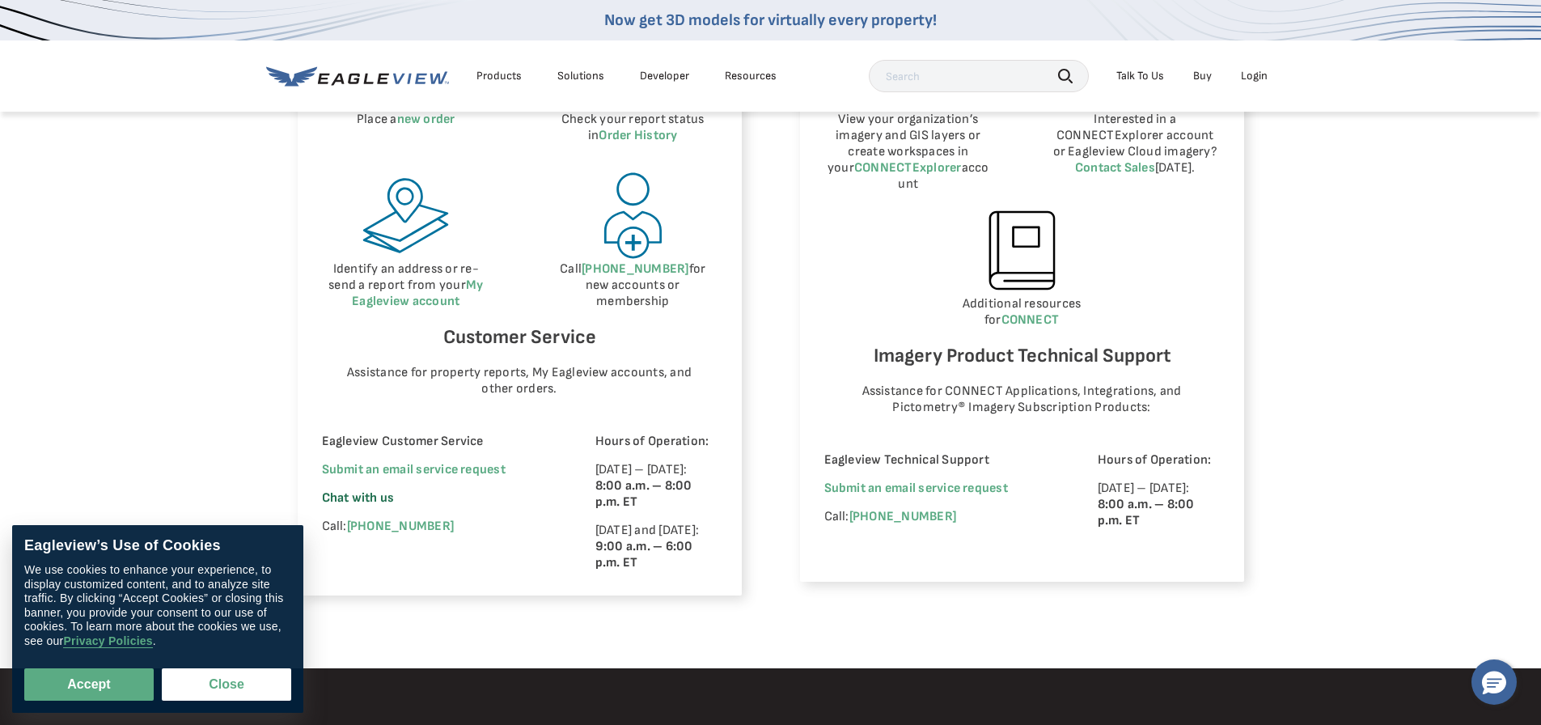
click at [375, 497] on span "Chat with us" at bounding box center [358, 497] width 73 height 15
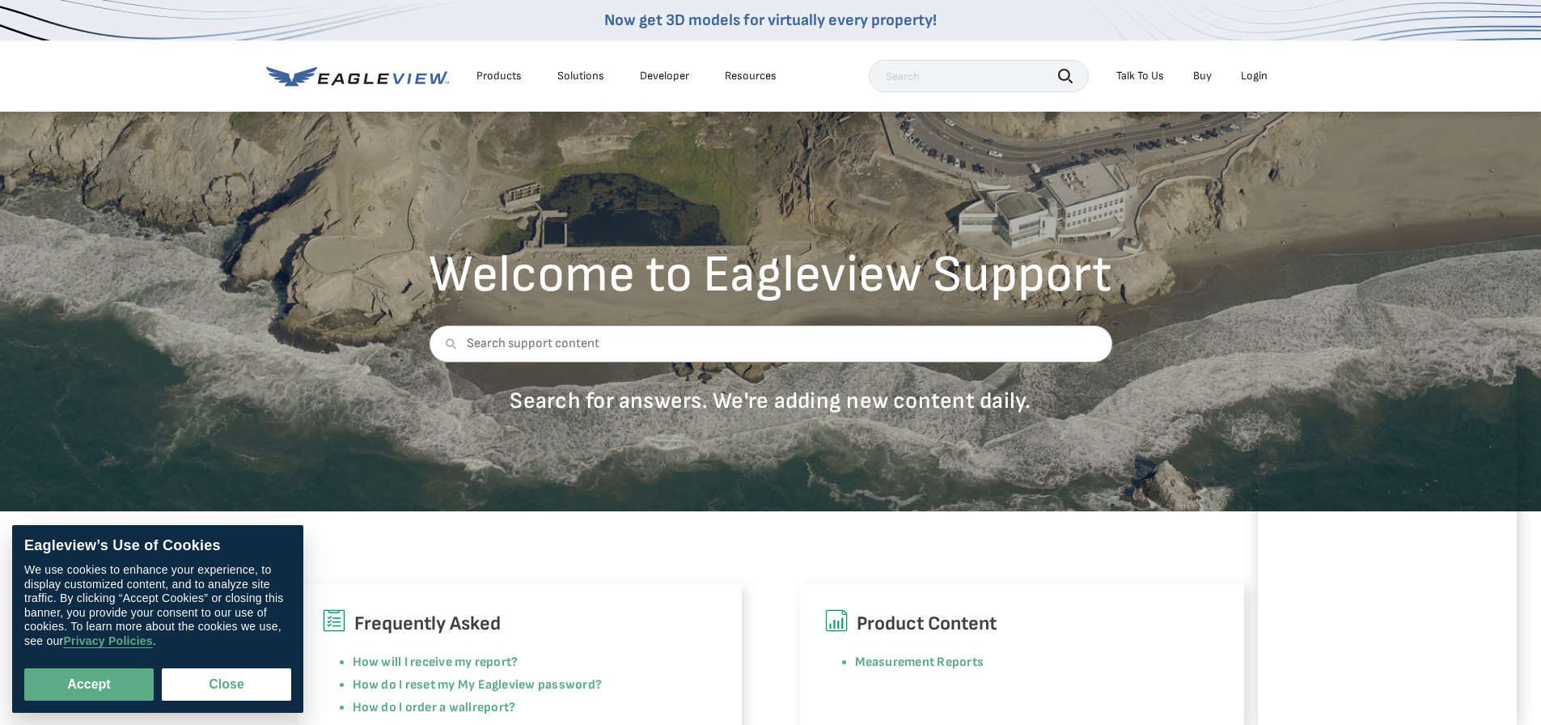
scroll to position [0, 0]
